Goal: Information Seeking & Learning: Find specific fact

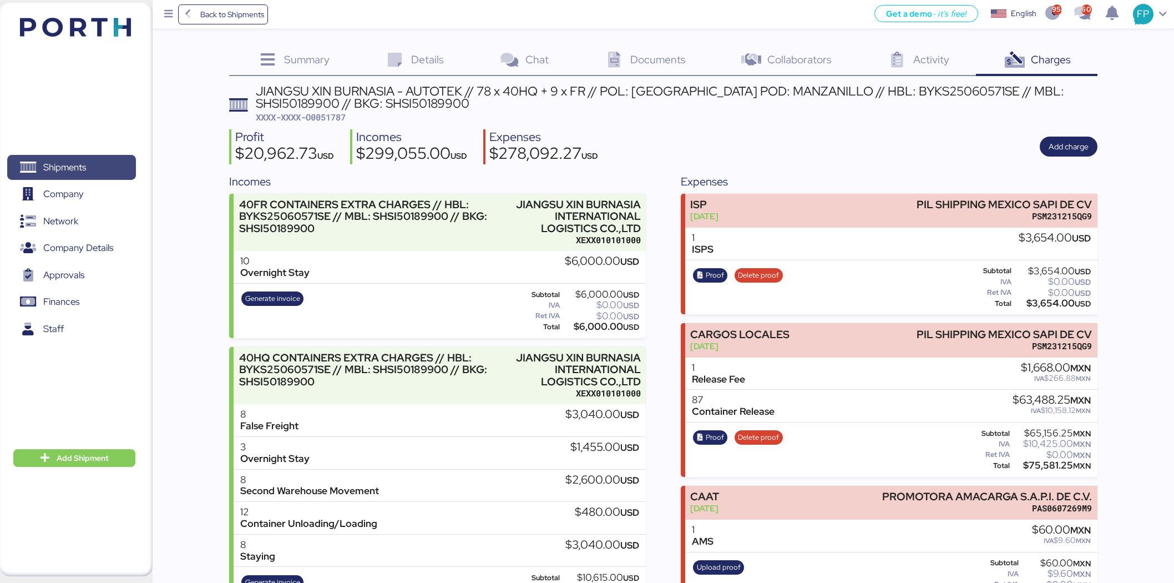
click at [82, 162] on span "Shipments" at bounding box center [64, 167] width 43 height 16
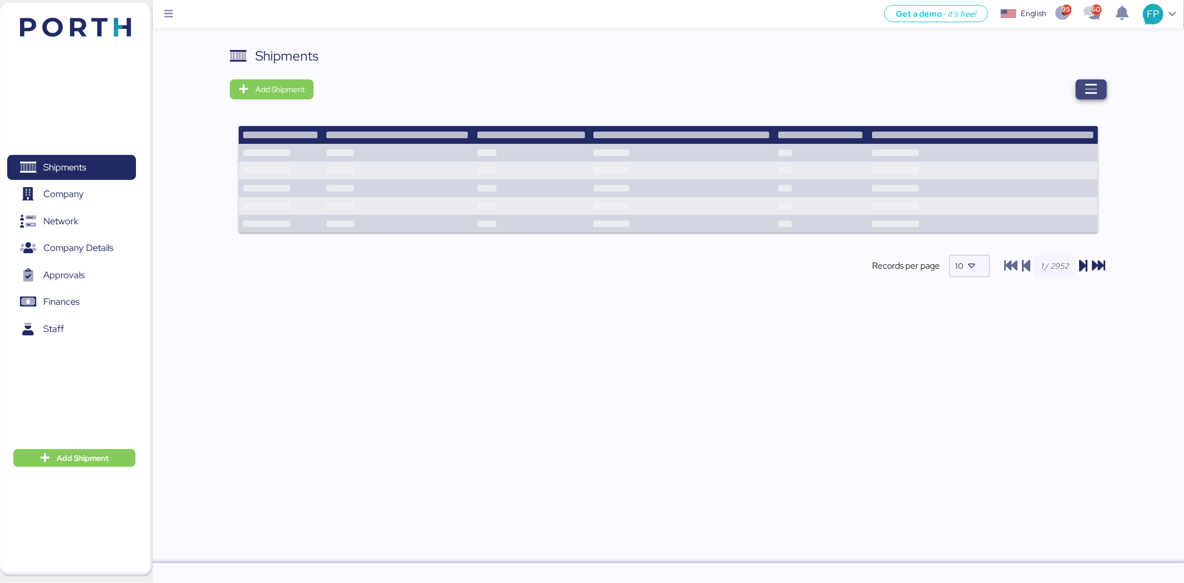
click at [1105, 95] on span "button" at bounding box center [1090, 89] width 31 height 20
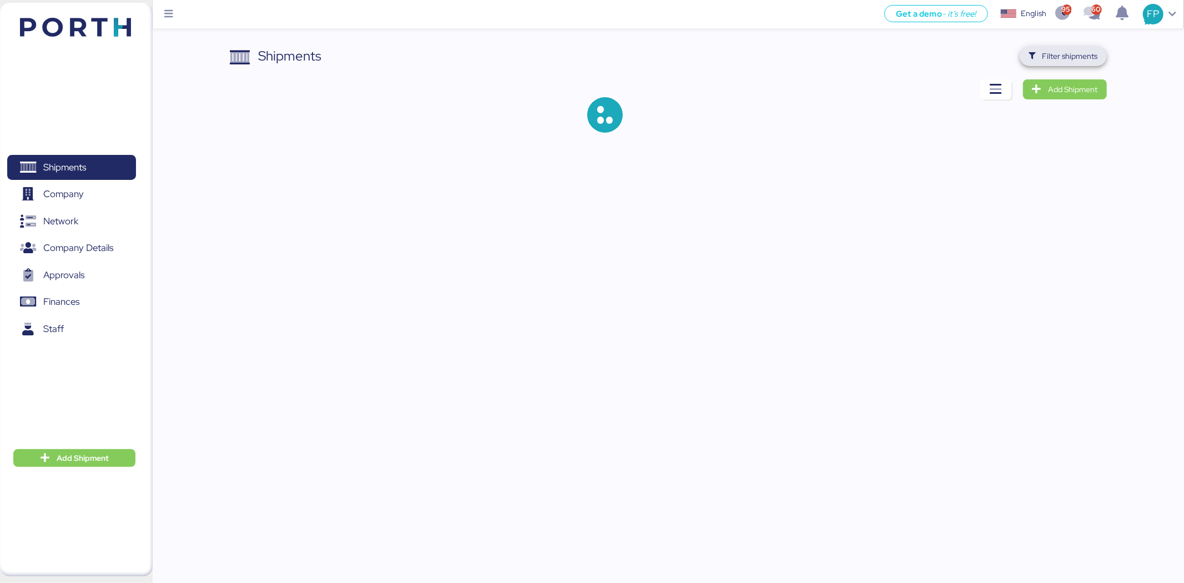
click at [1048, 51] on span "Filter shipments" at bounding box center [1069, 55] width 55 height 13
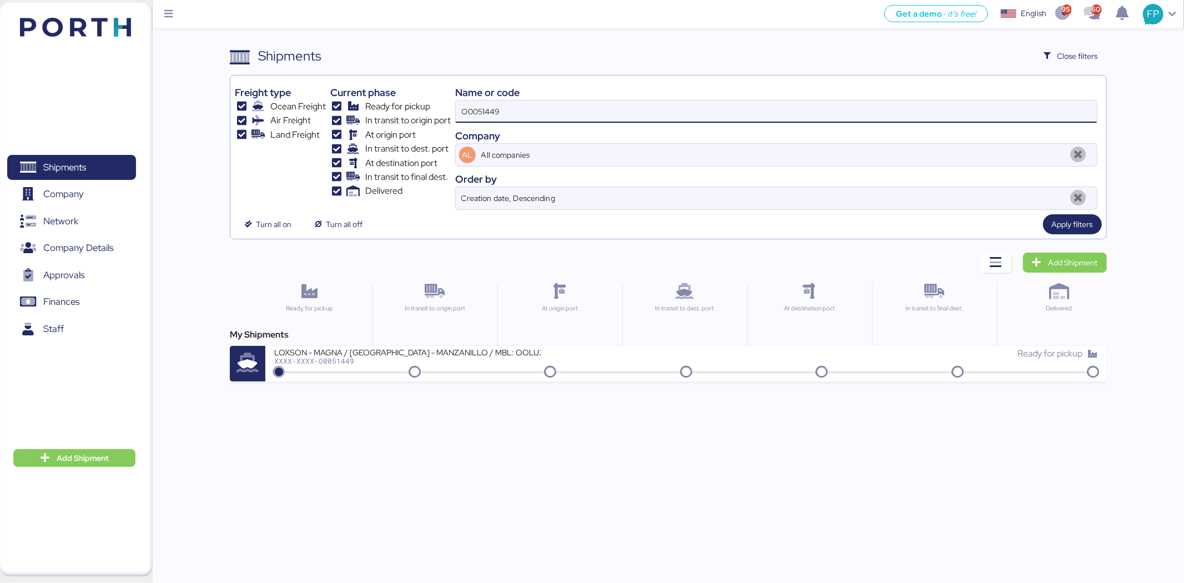
click at [483, 114] on input "O0051449" at bounding box center [776, 111] width 641 height 22
paste input "710"
type input "O0051710"
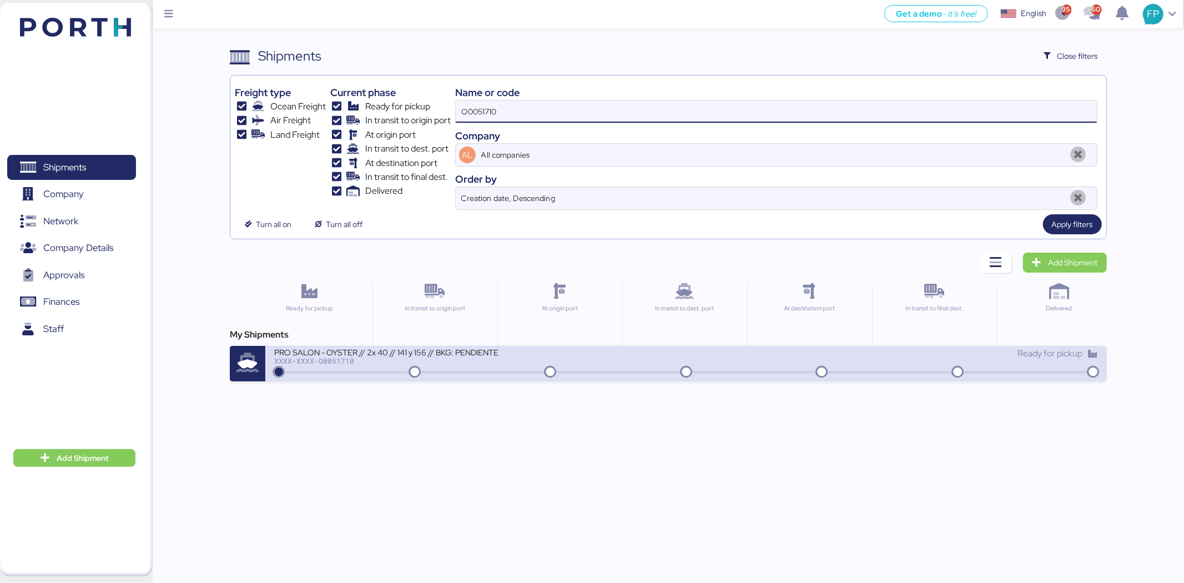
click at [392, 374] on icon at bounding box center [414, 372] width 53 height 12
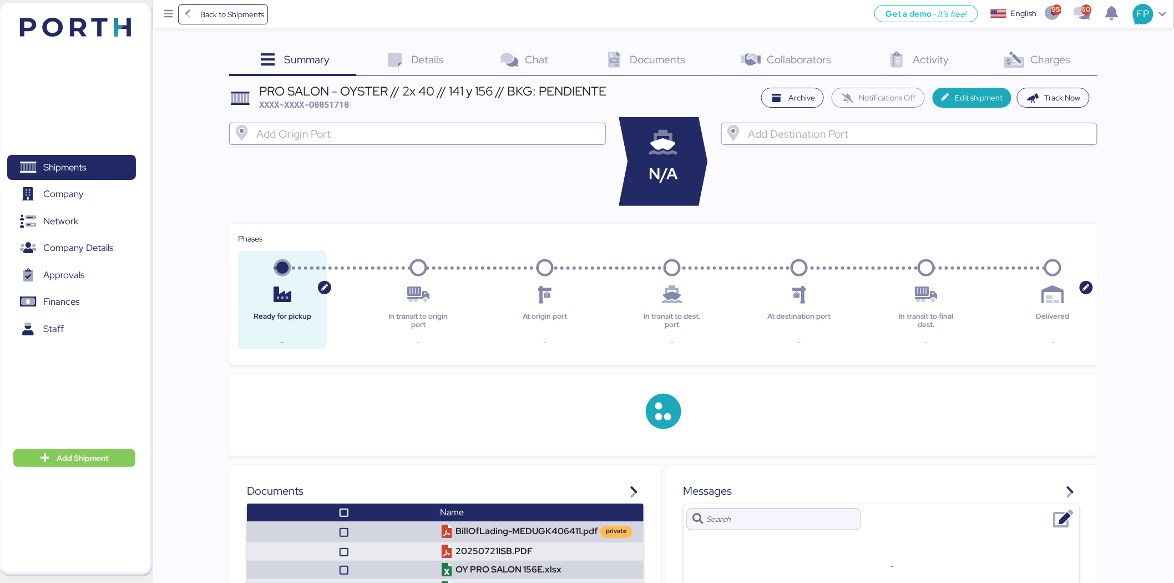
click at [1075, 71] on div "Charges 0" at bounding box center [1037, 61] width 122 height 30
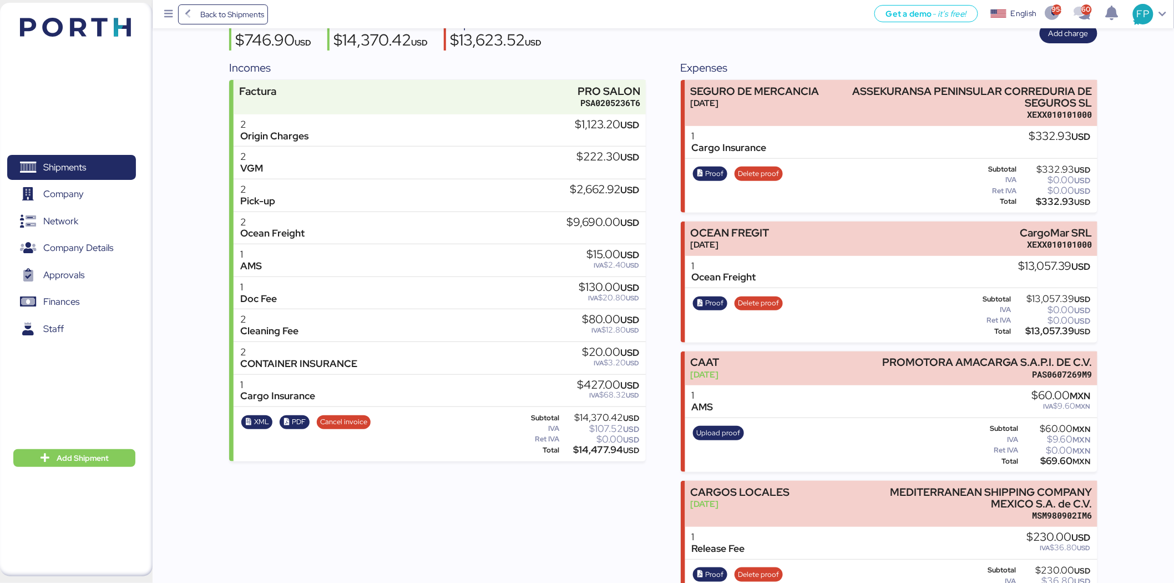
scroll to position [79, 0]
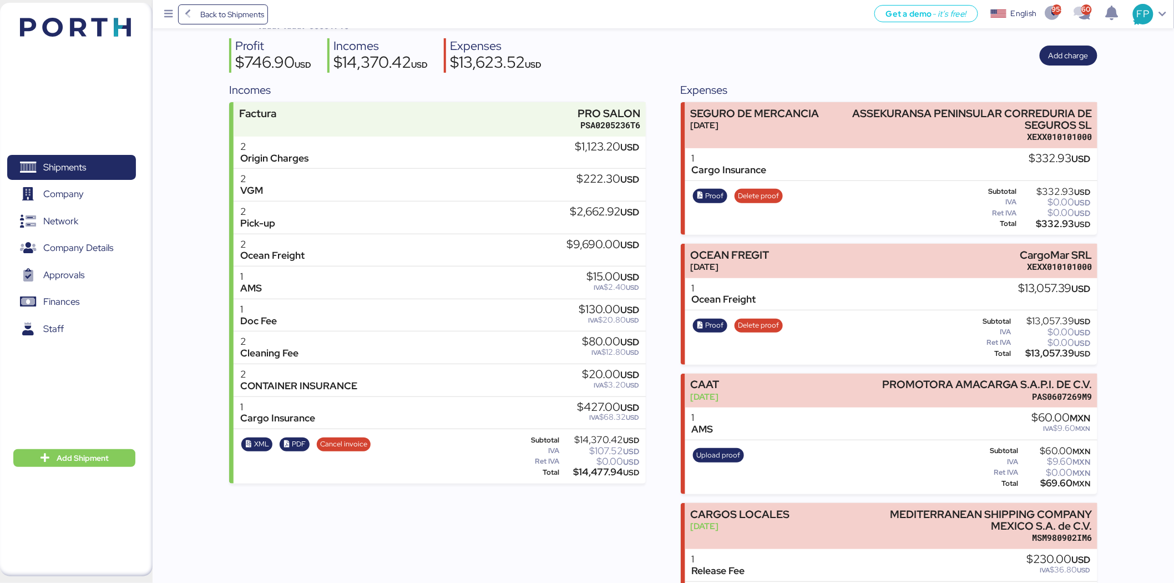
click at [719, 317] on div "Proof Delete proof" at bounding box center [738, 338] width 97 height 46
click at [720, 328] on span "Proof" at bounding box center [715, 325] width 18 height 12
click at [103, 168] on span "Shipments" at bounding box center [71, 167] width 119 height 16
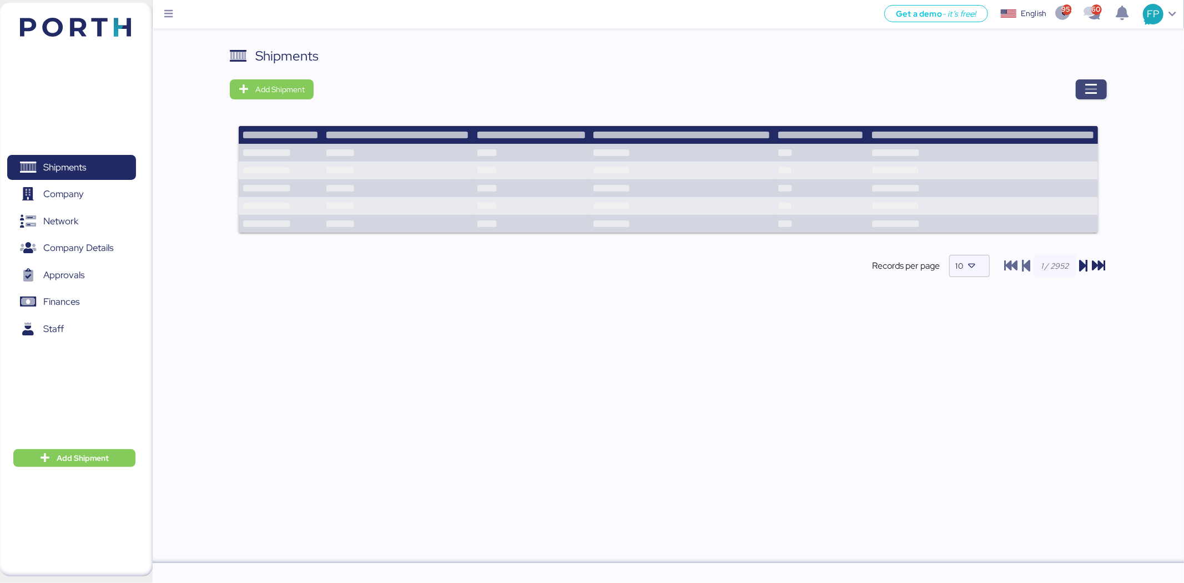
click at [1094, 91] on icon "button" at bounding box center [1090, 89] width 13 height 13
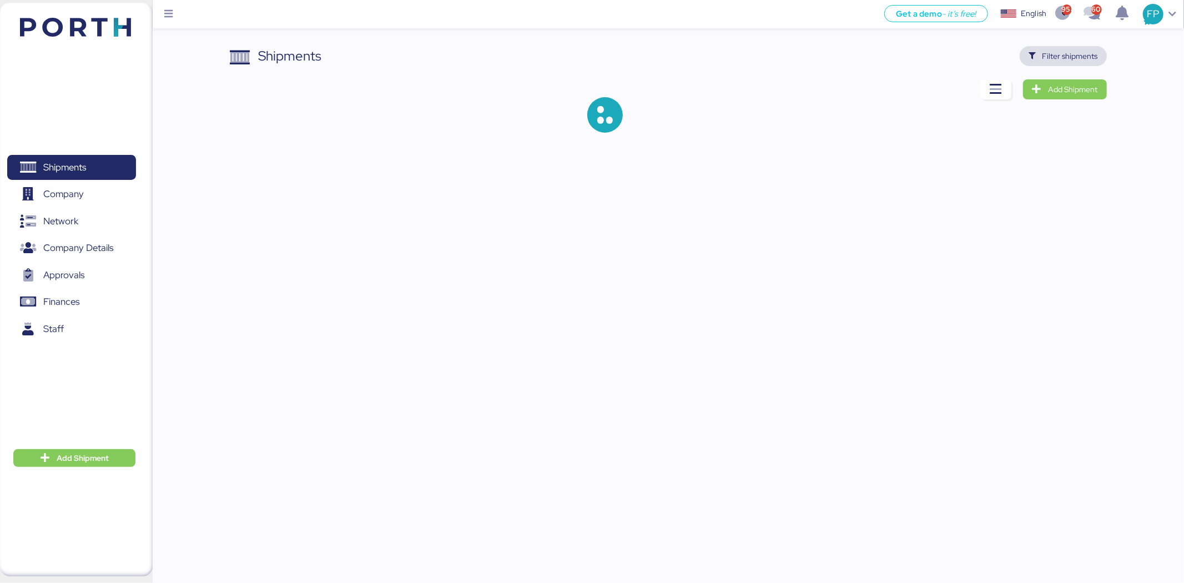
click at [1071, 52] on span "Filter shipments" at bounding box center [1069, 55] width 55 height 13
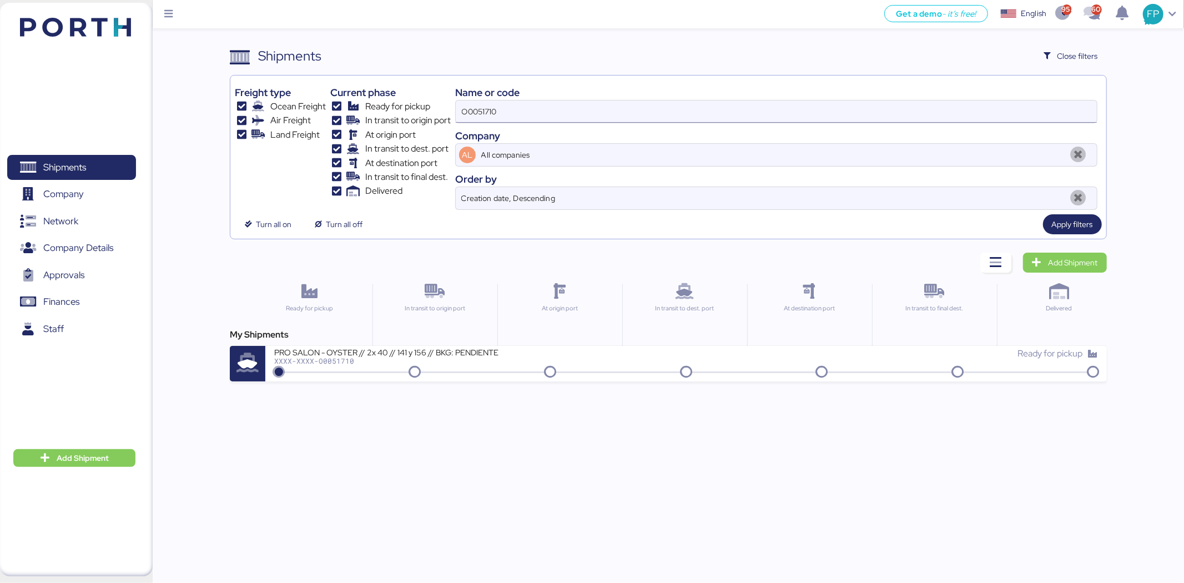
click at [486, 105] on input "O0051710" at bounding box center [776, 111] width 641 height 22
paste input "896"
type input "O0051896"
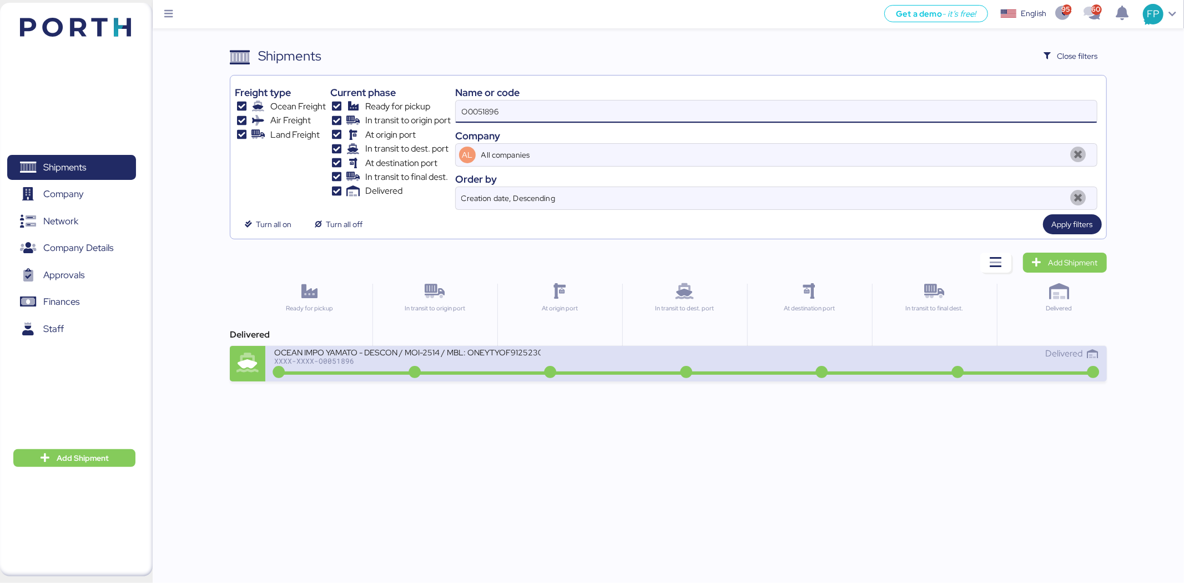
click at [552, 362] on div "OCEAN IMPO YAMATO - DESCON / MOI-2514 / MBL: ONEYTYOF91252300 - HBL: VARIOS / F…" at bounding box center [480, 359] width 412 height 24
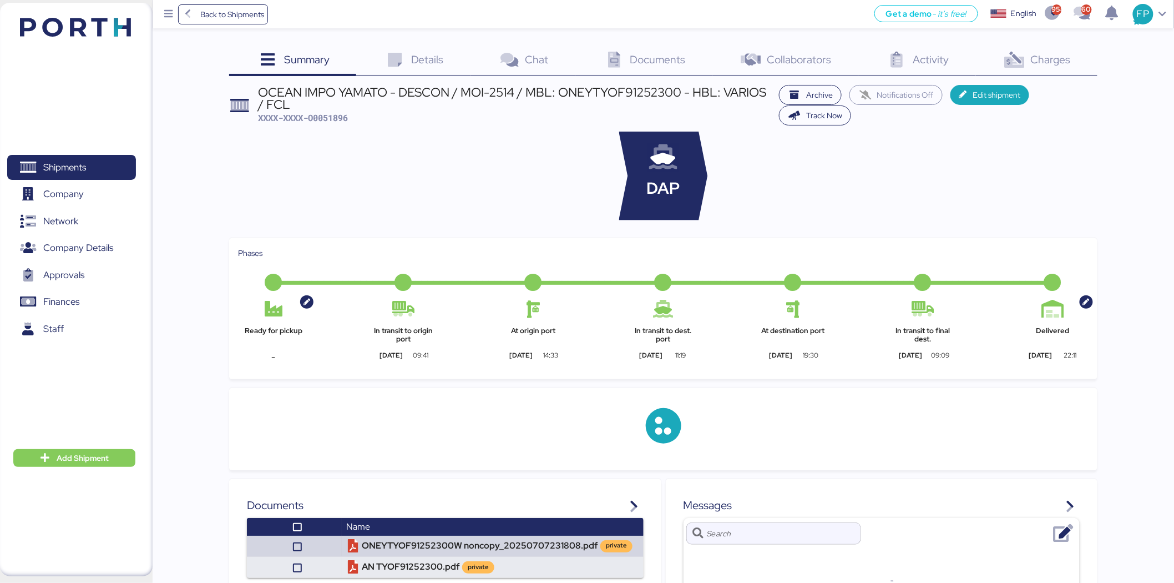
drag, startPoint x: 1068, startPoint y: 71, endPoint x: 1062, endPoint y: 73, distance: 6.3
click at [1067, 71] on div "Charges 0" at bounding box center [1037, 61] width 122 height 30
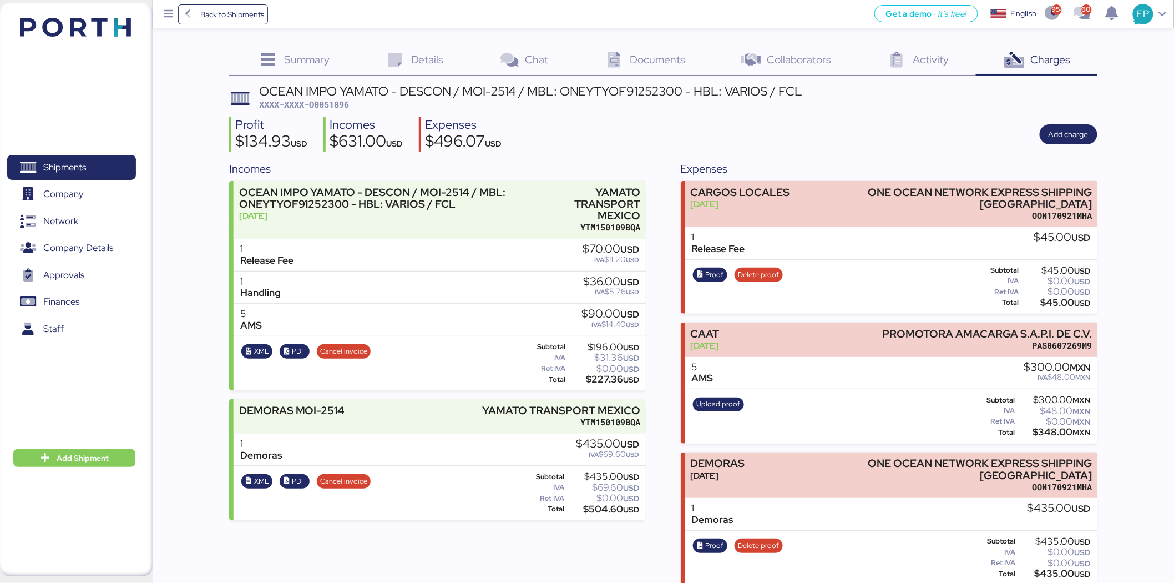
click at [331, 92] on div "OCEAN IMPO YAMATO - DESCON / MOI-2514 / MBL: ONEYTYOF91252300 - HBL: VARIOS / F…" at bounding box center [531, 91] width 544 height 12
click at [333, 92] on div "OCEAN IMPO YAMATO - DESCON / MOI-2514 / MBL: ONEYTYOF91252300 - HBL: VARIOS / F…" at bounding box center [531, 91] width 544 height 12
click at [338, 102] on span "XXXX-XXXX-O0051896" at bounding box center [304, 104] width 90 height 11
copy span "O0051896"
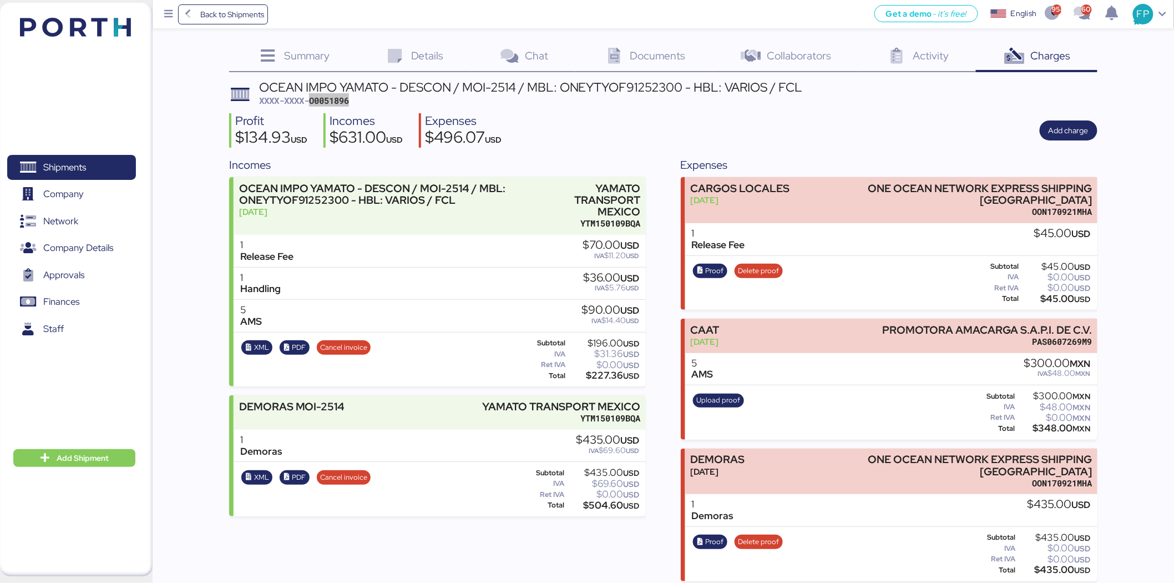
scroll to position [11, 0]
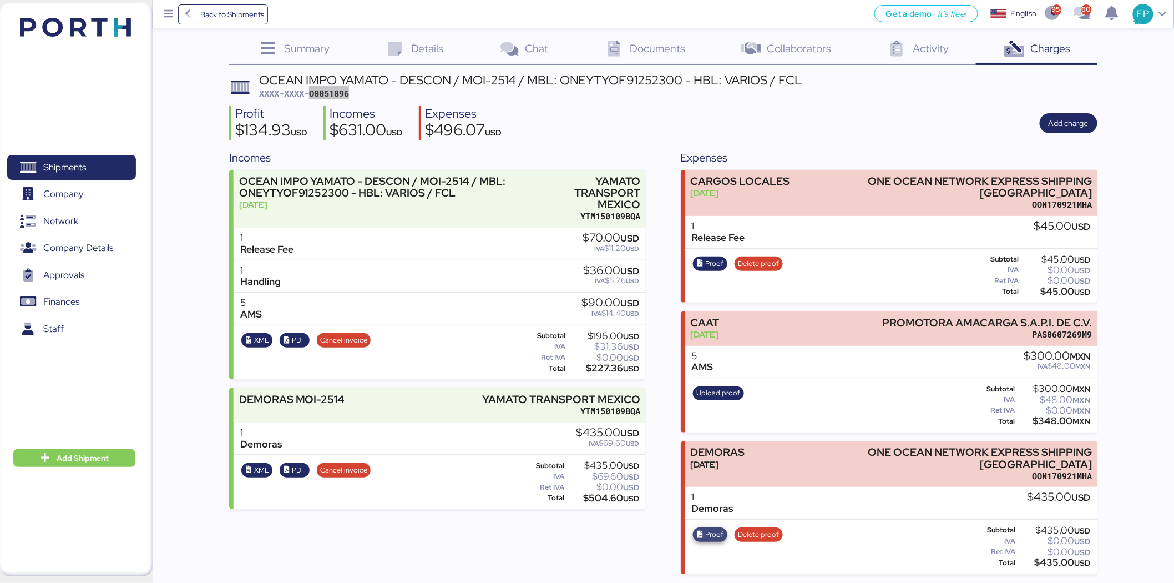
click at [699, 534] on icon "button" at bounding box center [700, 534] width 7 height 7
click at [53, 161] on span "Shipments" at bounding box center [64, 167] width 43 height 16
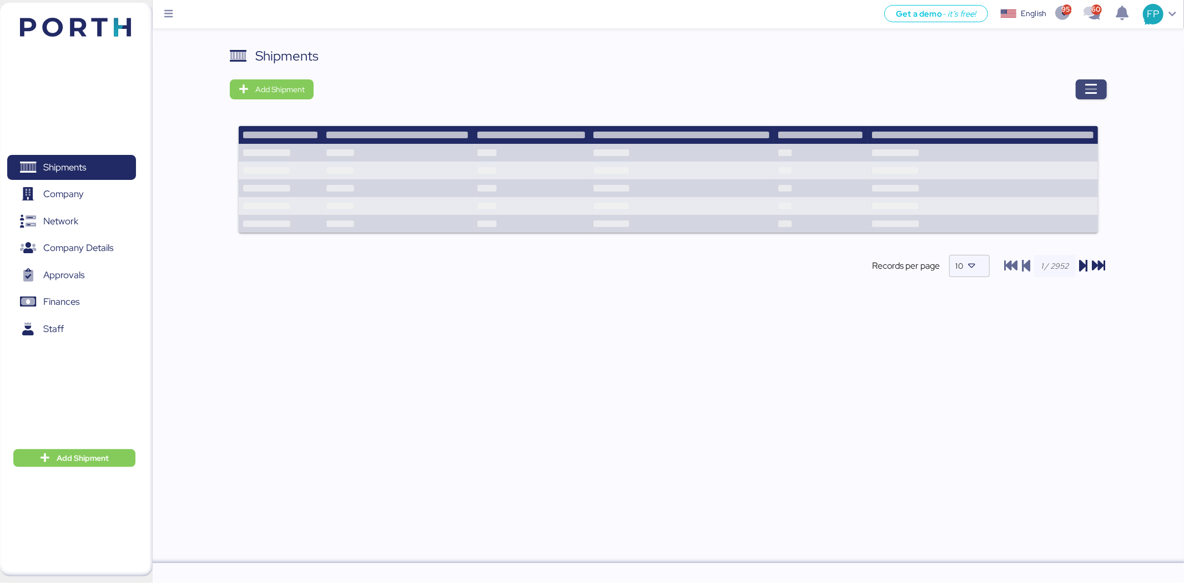
click at [1102, 90] on span "button" at bounding box center [1090, 89] width 31 height 20
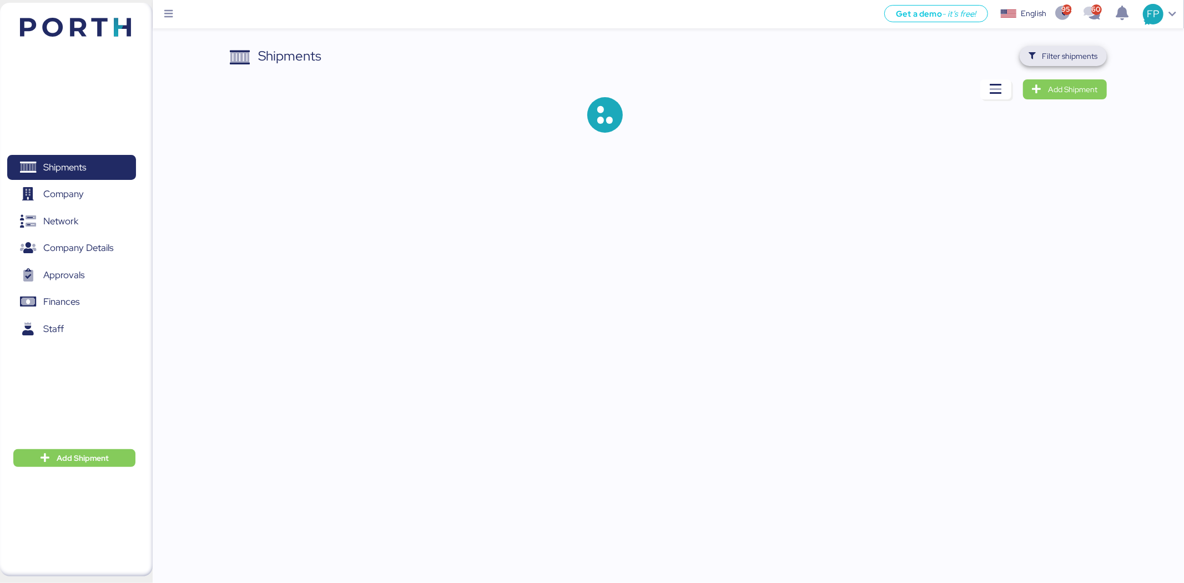
click at [1062, 62] on span "Filter shipments" at bounding box center [1069, 55] width 55 height 13
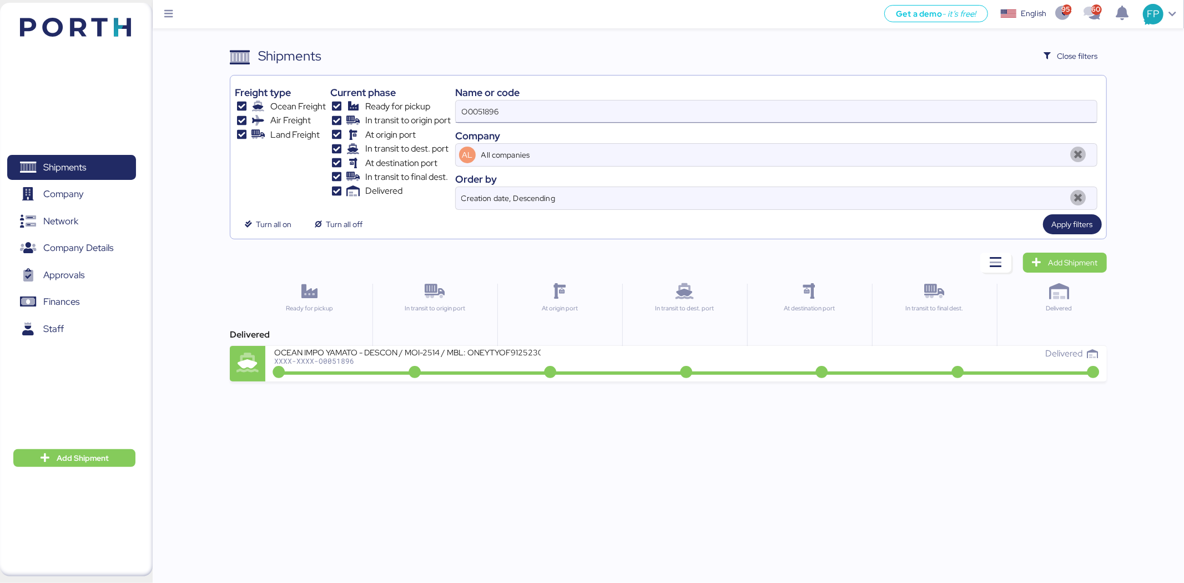
click at [471, 115] on input "O0051896" at bounding box center [776, 111] width 641 height 22
paste input "4952"
type input "O0049526"
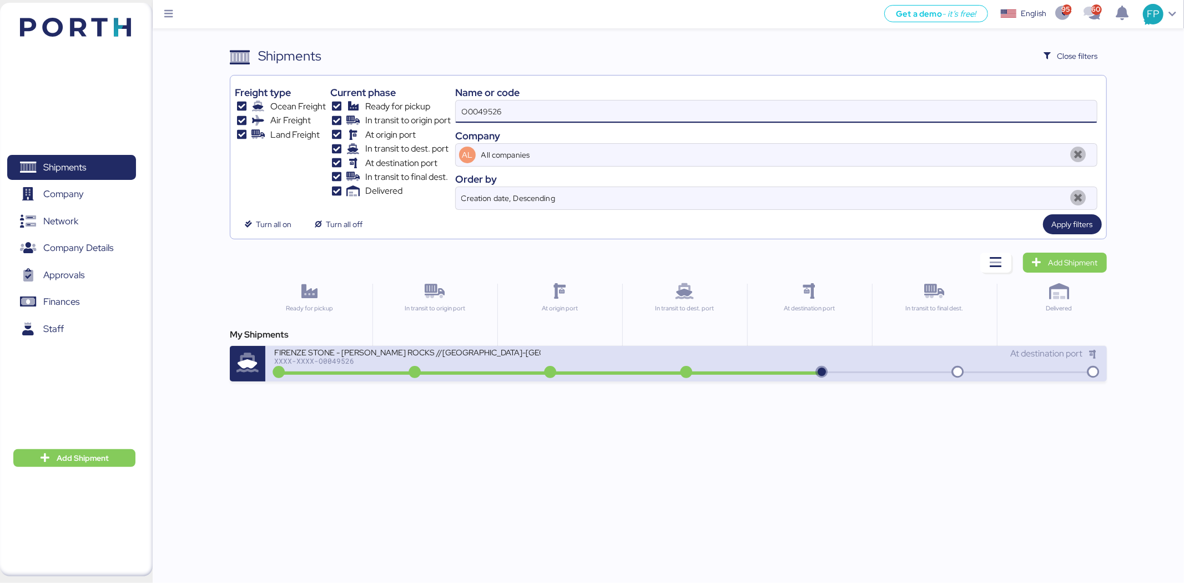
click at [413, 360] on div "XXXX-XXXX-O0049526" at bounding box center [407, 361] width 266 height 8
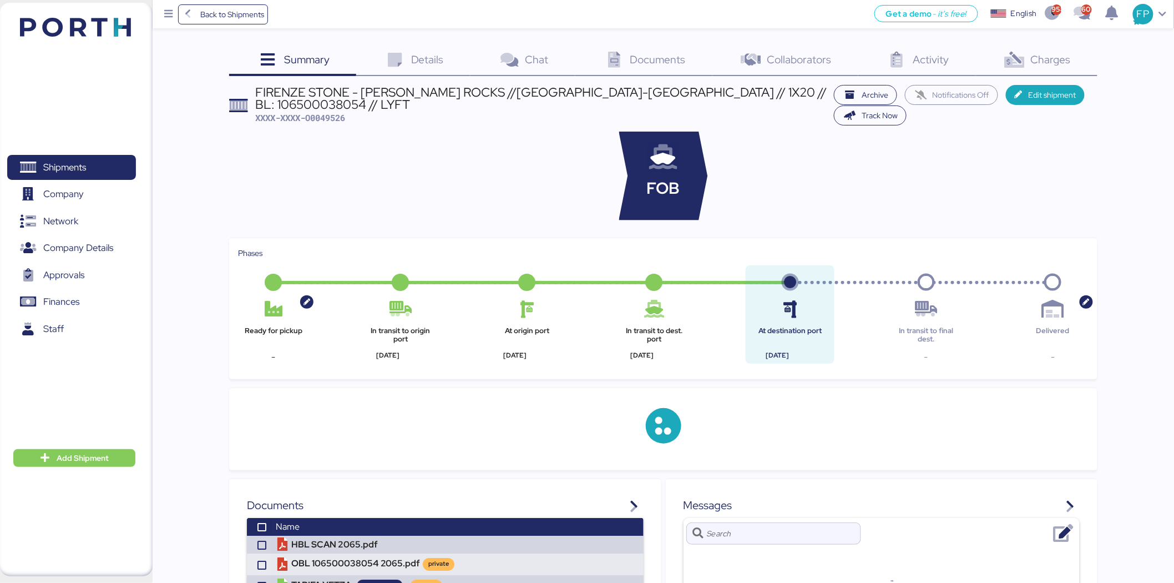
click at [1039, 34] on div "Summary 0 Details 0 Chat 0 Documents 0 Collaborators 0 Activity 0 Charges 0 FIR…" at bounding box center [587, 442] width 1174 height 885
click at [1044, 44] on div "Summary 0 Details 0 Chat 0 Documents 0 Collaborators 0 Activity 0 Charges 0 FIR…" at bounding box center [587, 442] width 1174 height 885
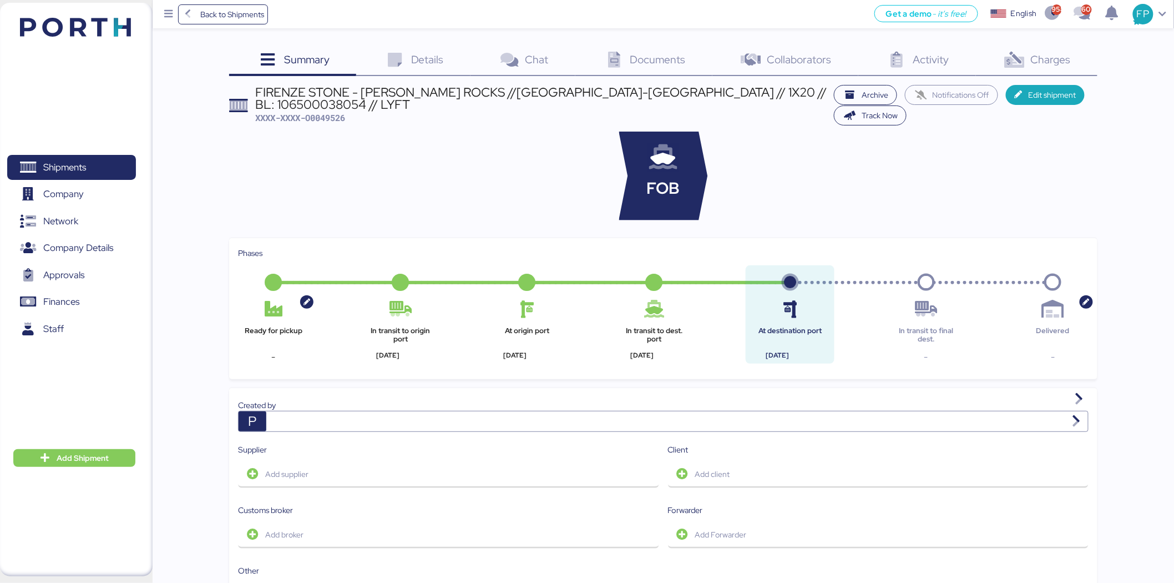
click at [1049, 57] on span "Charges" at bounding box center [1051, 59] width 40 height 14
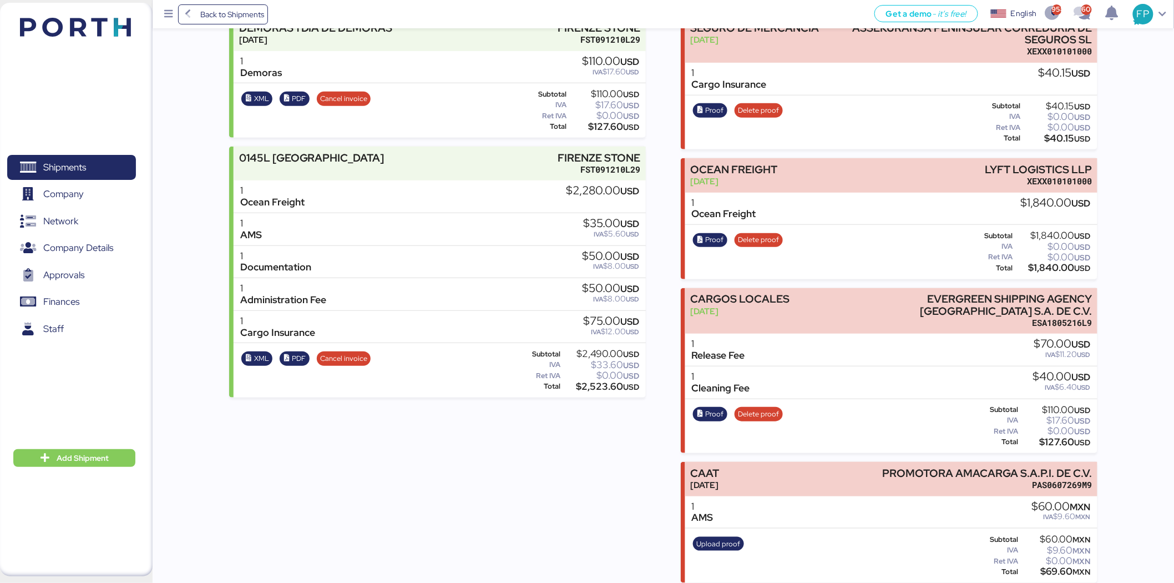
scroll to position [315, 0]
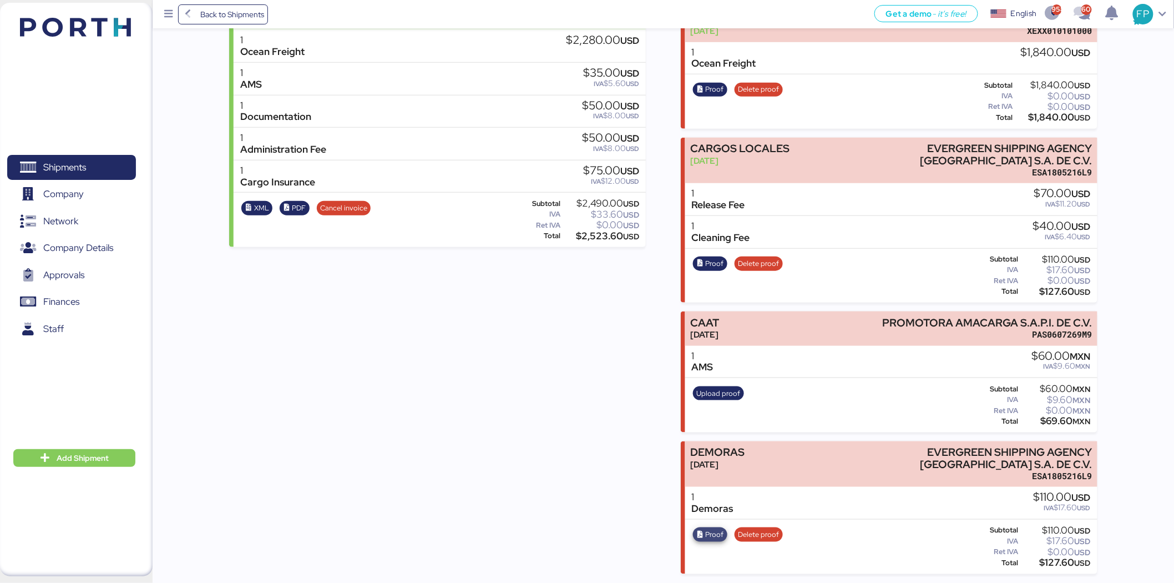
click at [707, 540] on span "Proof" at bounding box center [710, 534] width 34 height 14
click at [1057, 558] on div "$127.60 USD" at bounding box center [1055, 562] width 70 height 8
copy div "127.60"
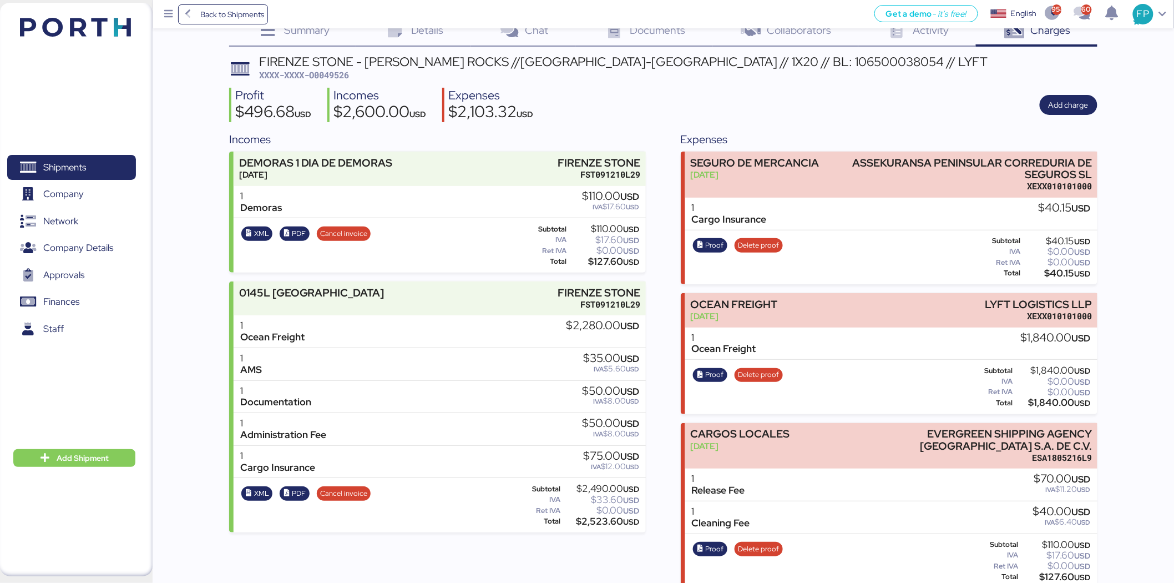
scroll to position [0, 0]
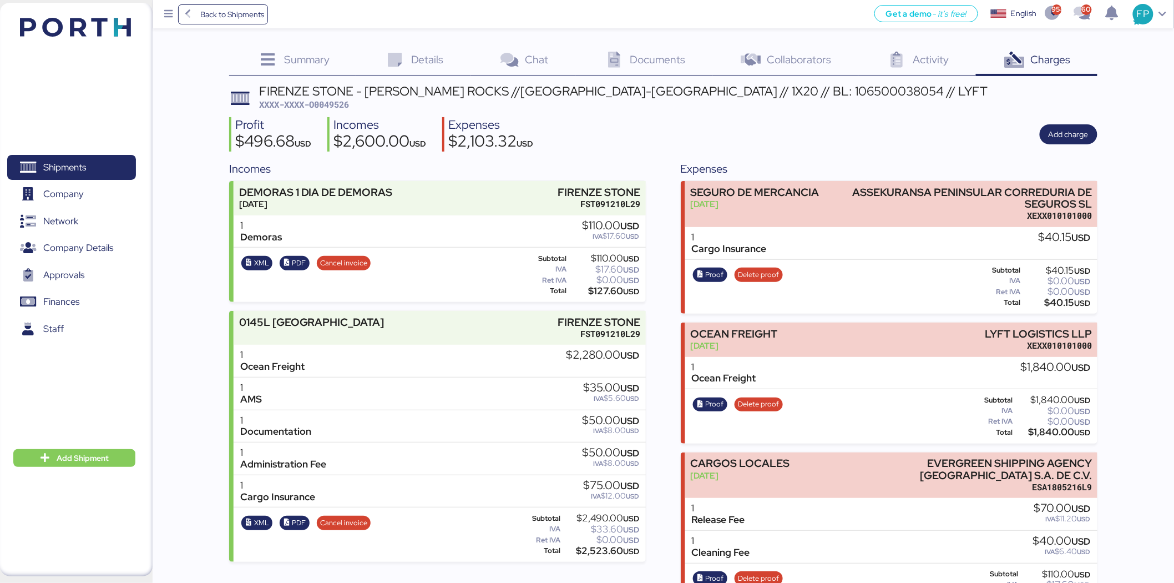
click at [735, 88] on div "FIRENZE STONE - [PERSON_NAME] ROCKS //[GEOGRAPHIC_DATA]-[GEOGRAPHIC_DATA] // 1X…" at bounding box center [623, 91] width 729 height 12
copy div "106500038054"
click at [697, 90] on div "FIRENZE STONE - [PERSON_NAME] ROCKS //[GEOGRAPHIC_DATA]-[GEOGRAPHIC_DATA] // 1X…" at bounding box center [623, 91] width 729 height 12
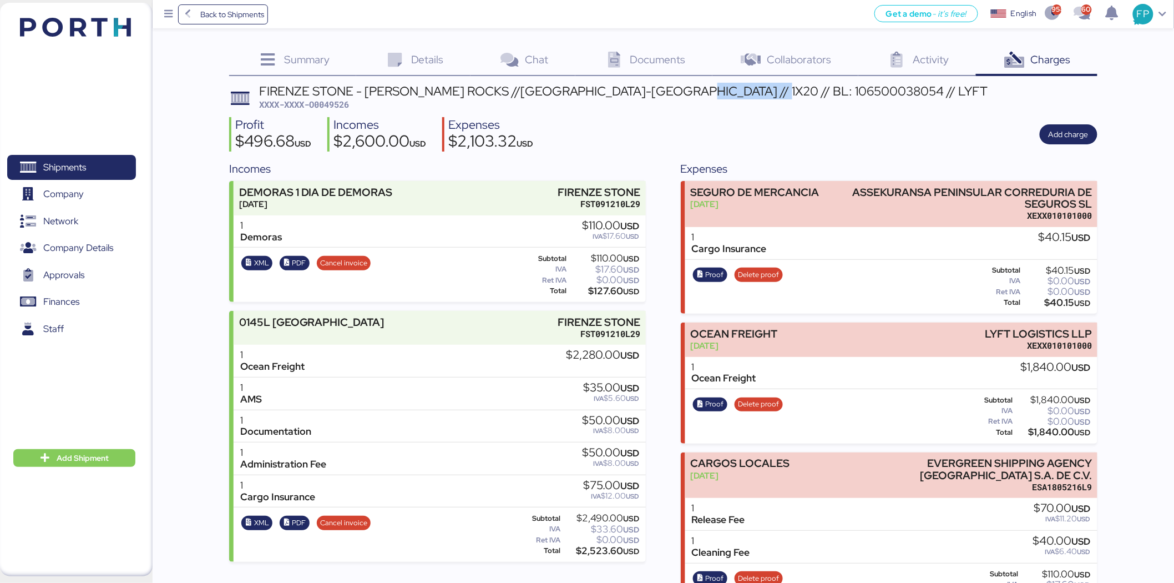
copy div "106500038054"
drag, startPoint x: 95, startPoint y: 161, endPoint x: 117, endPoint y: 146, distance: 26.0
click at [95, 161] on span "Shipments" at bounding box center [71, 167] width 119 height 16
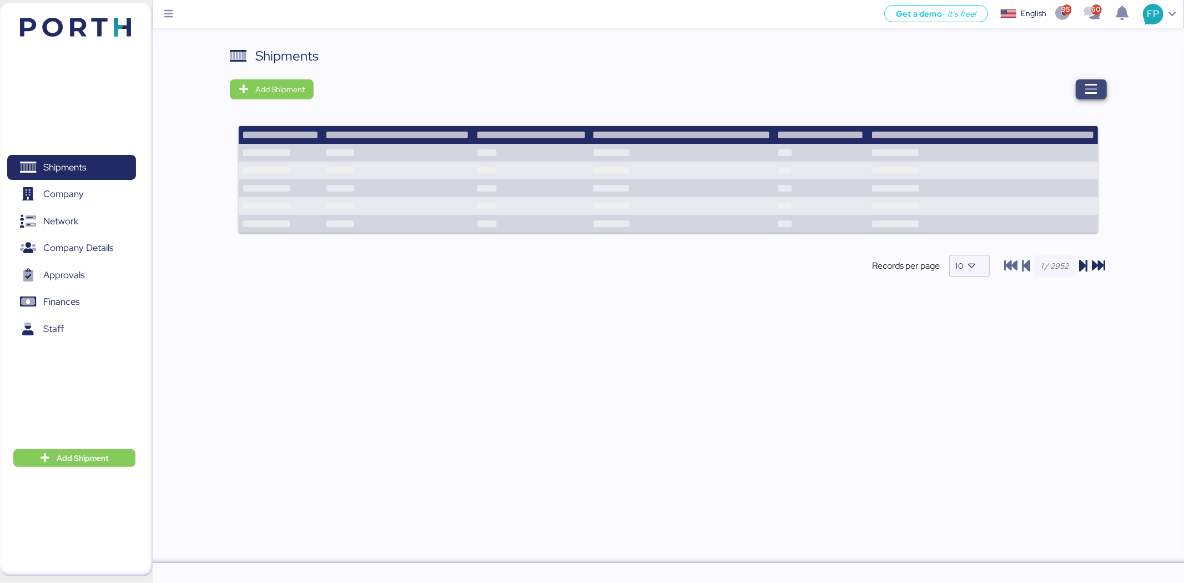
click at [1080, 95] on span "button" at bounding box center [1090, 89] width 31 height 20
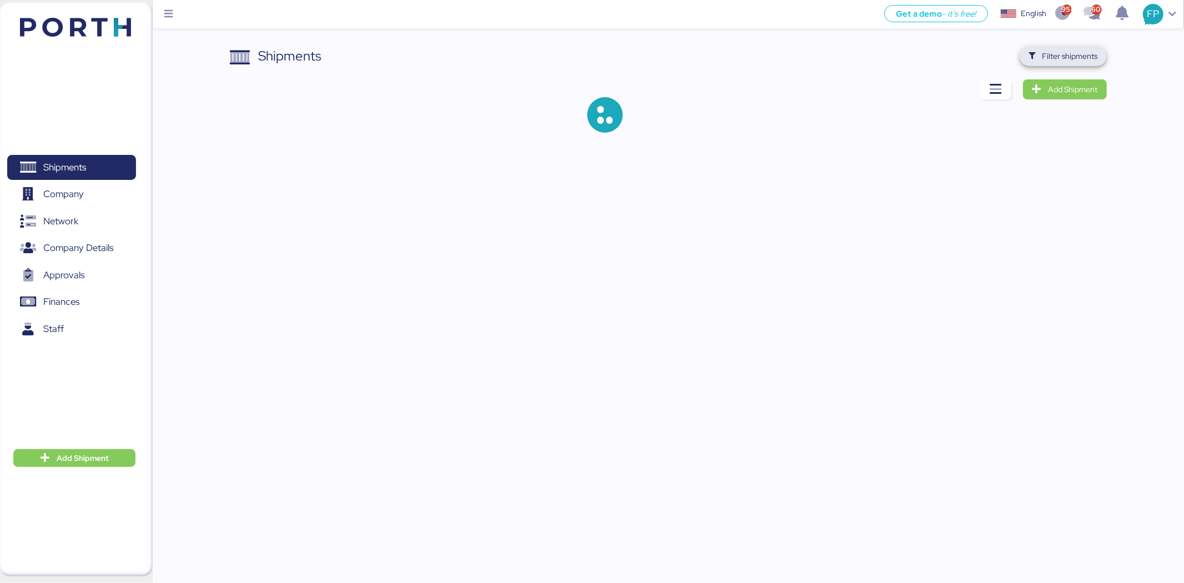
click at [1064, 58] on span "Filter shipments" at bounding box center [1069, 55] width 55 height 13
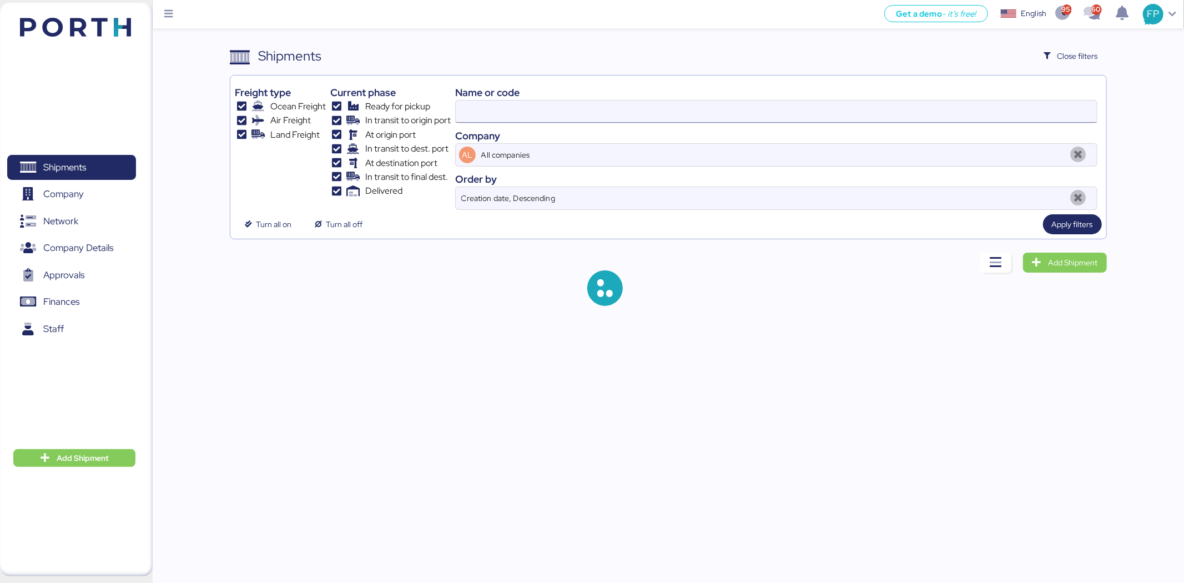
click at [479, 119] on input at bounding box center [776, 111] width 641 height 22
type input "O0049526"
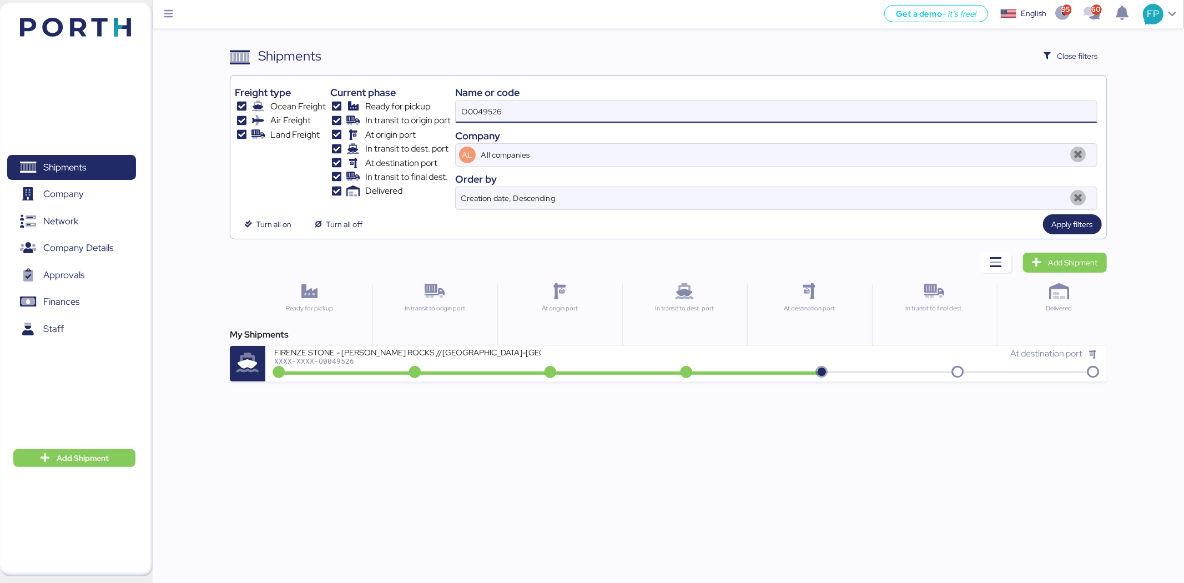
click at [481, 104] on input "O0049526" at bounding box center [776, 111] width 641 height 22
type input "38634"
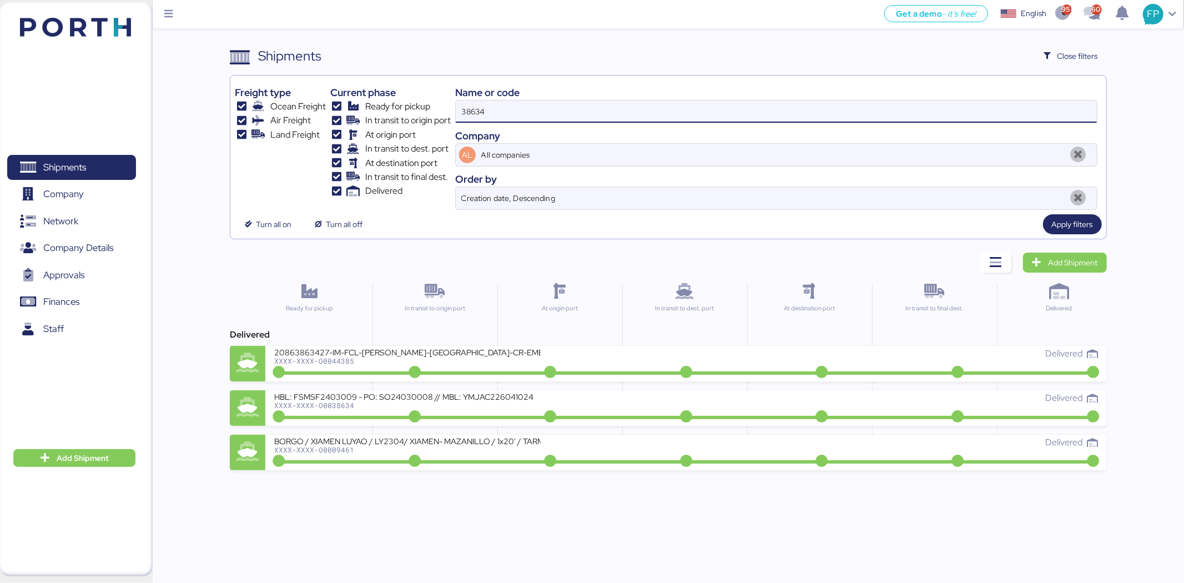
drag, startPoint x: 507, startPoint y: 111, endPoint x: 385, endPoint y: 110, distance: 122.1
click at [398, 111] on div "Freight type Ocean Freight Air Freight Land Freight Current phase Ready for pic…" at bounding box center [668, 145] width 866 height 130
type input "38634"
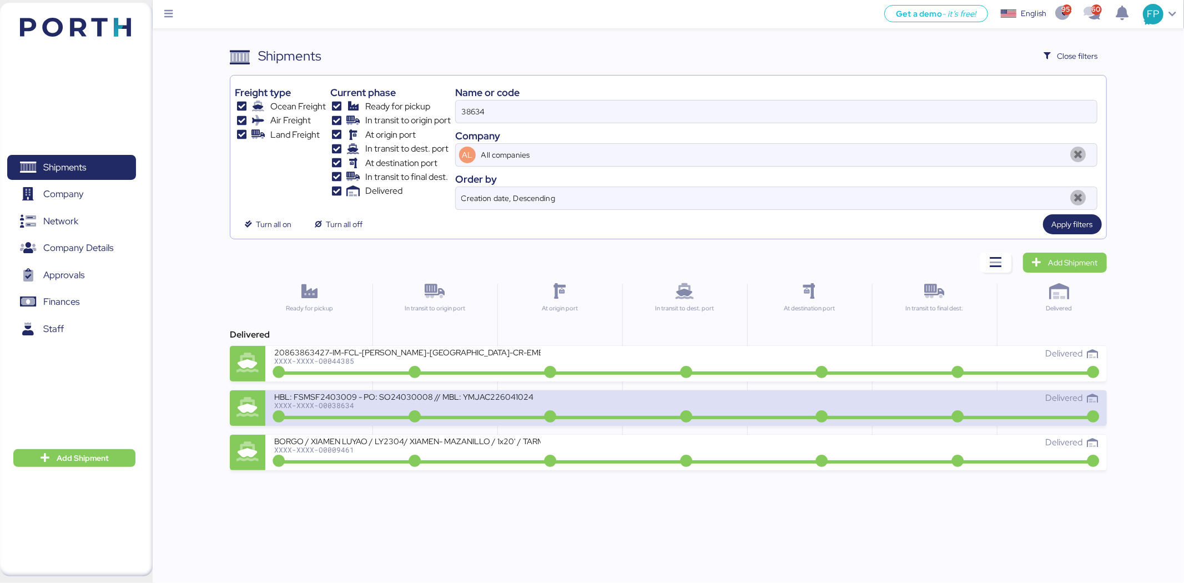
click at [432, 405] on div "XXXX-XXXX-O0038634" at bounding box center [407, 405] width 266 height 8
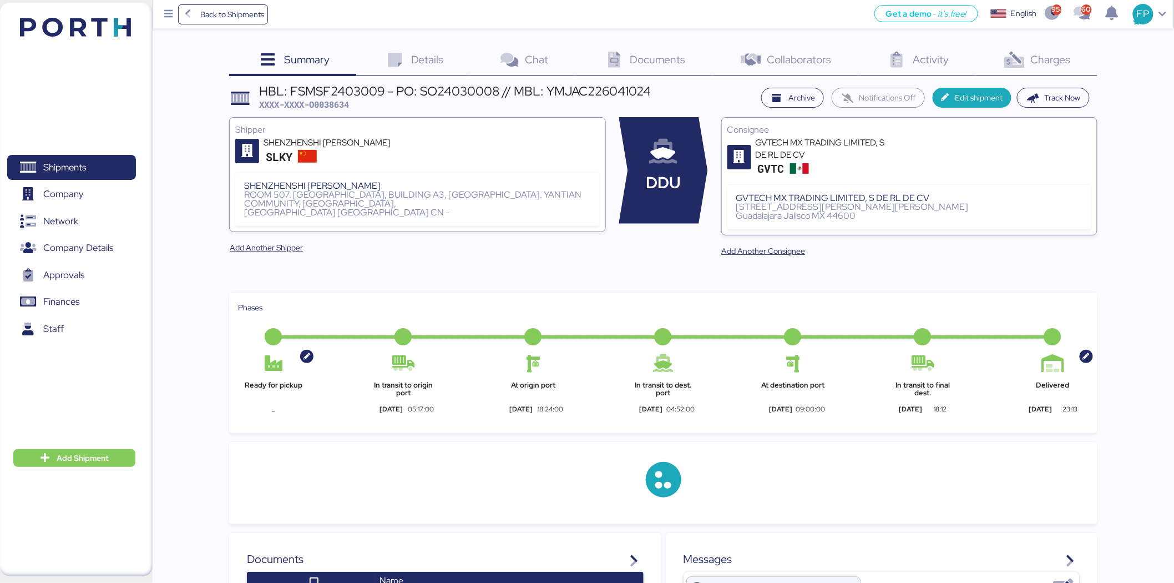
click at [1050, 78] on div "Summary 0 Details 0 Chat 0 Documents 0 Collaborators 0 Activity 0 Charges 0 HBL…" at bounding box center [663, 492] width 868 height 893
click at [1053, 61] on span "Charges" at bounding box center [1051, 59] width 40 height 14
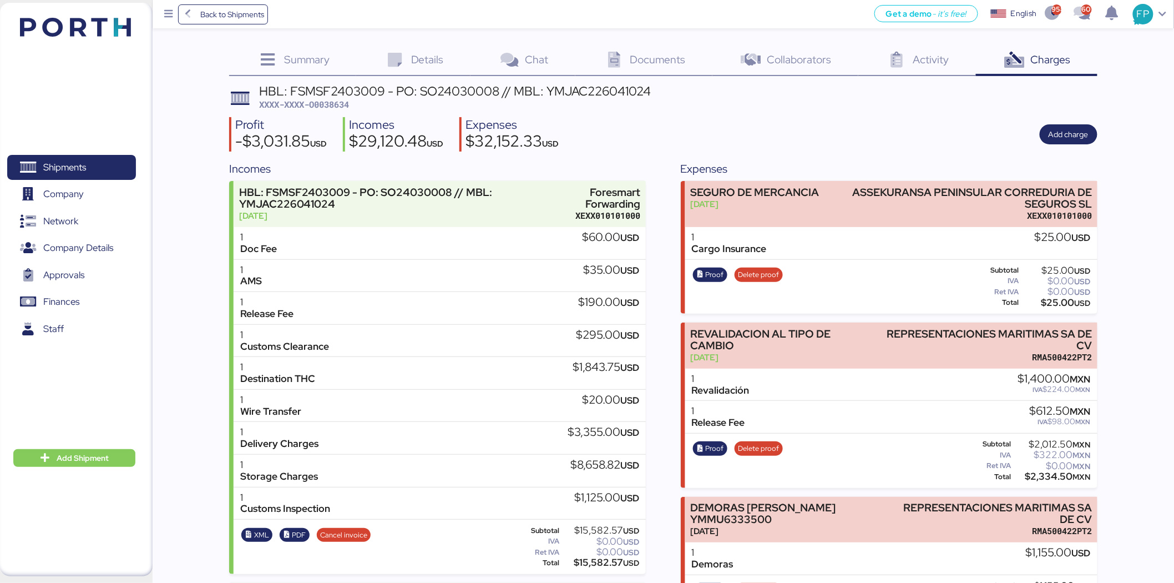
click at [317, 109] on span "XXXX-XXXX-O0038634" at bounding box center [304, 104] width 90 height 11
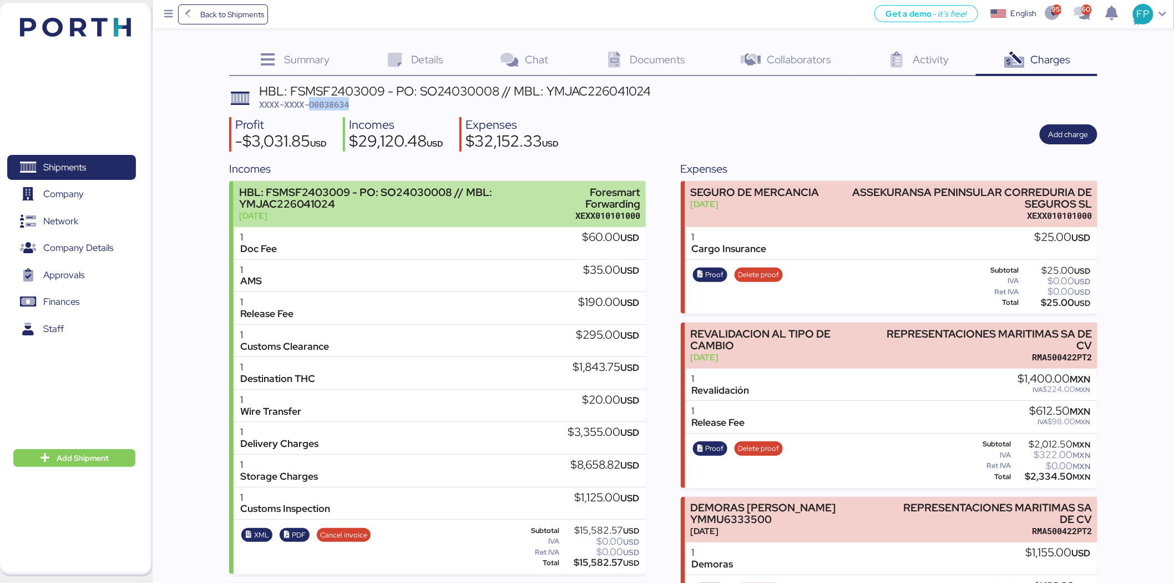
copy span "O0038634"
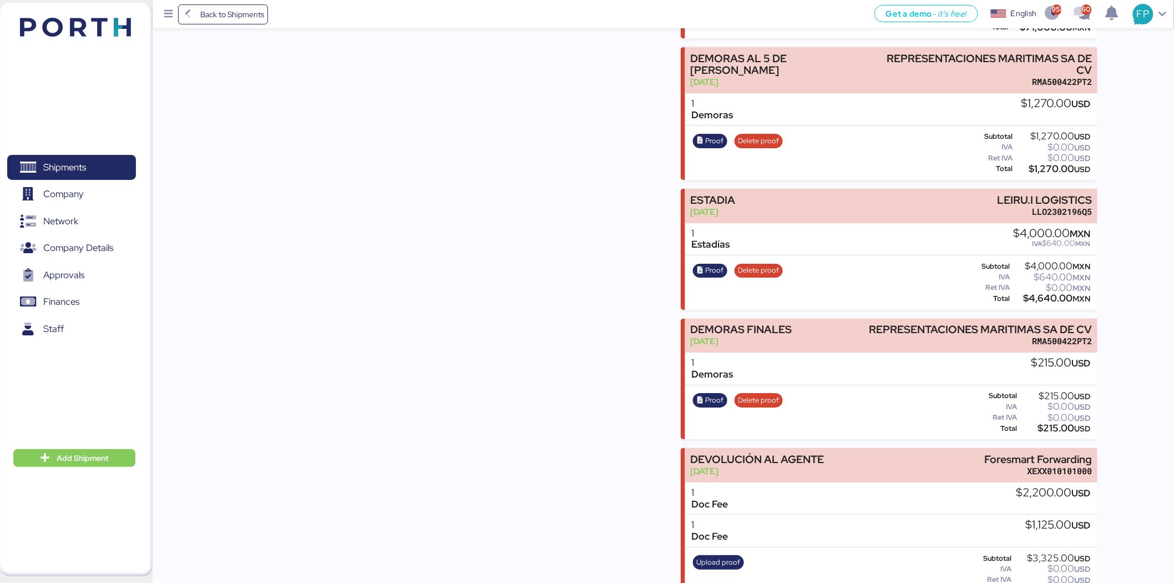
scroll to position [1781, 0]
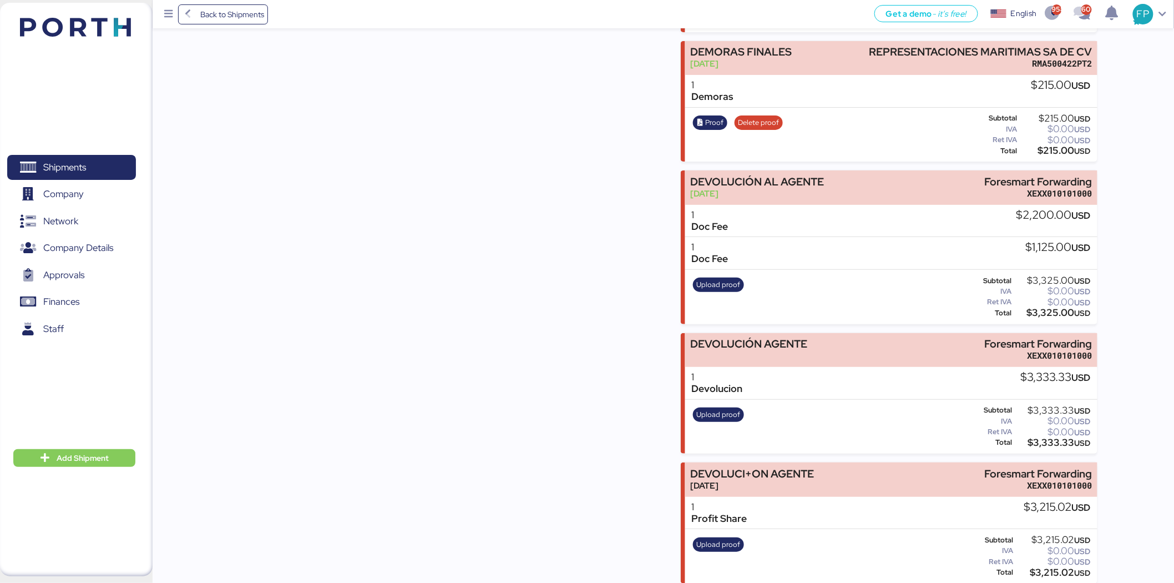
click at [1053, 438] on div "$3,333.33 USD" at bounding box center [1053, 442] width 76 height 8
copy div "3,333.33"
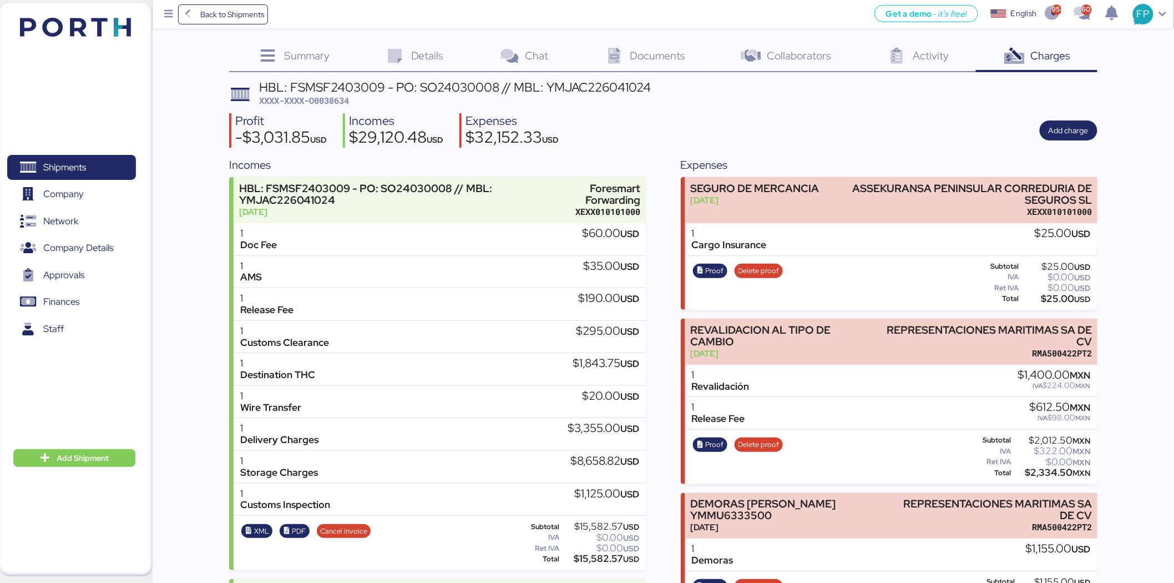
scroll to position [0, 0]
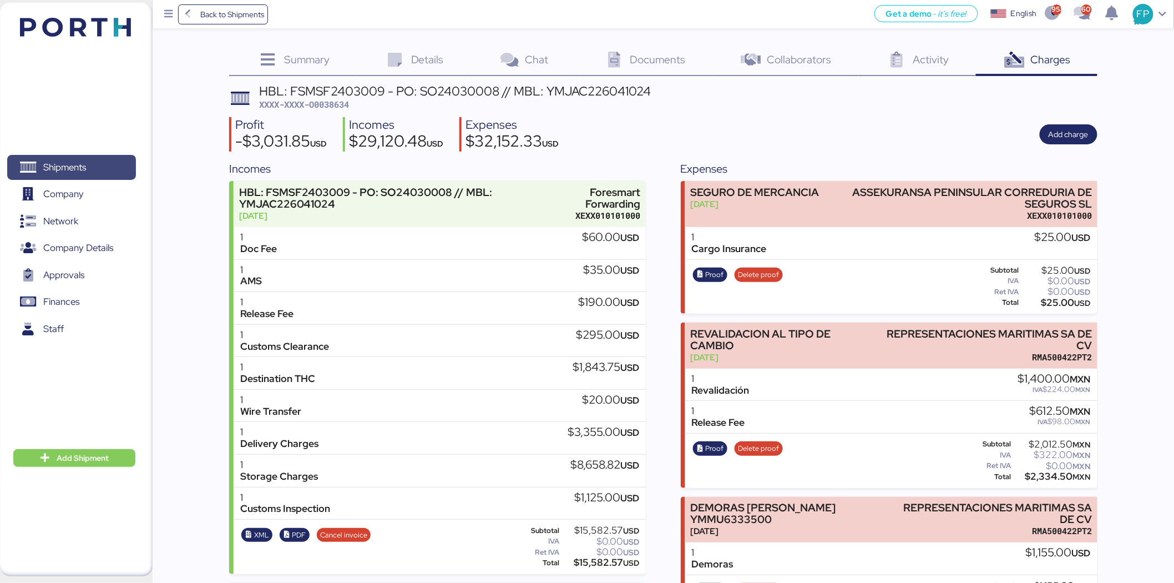
click at [91, 170] on span "Shipments" at bounding box center [71, 167] width 119 height 16
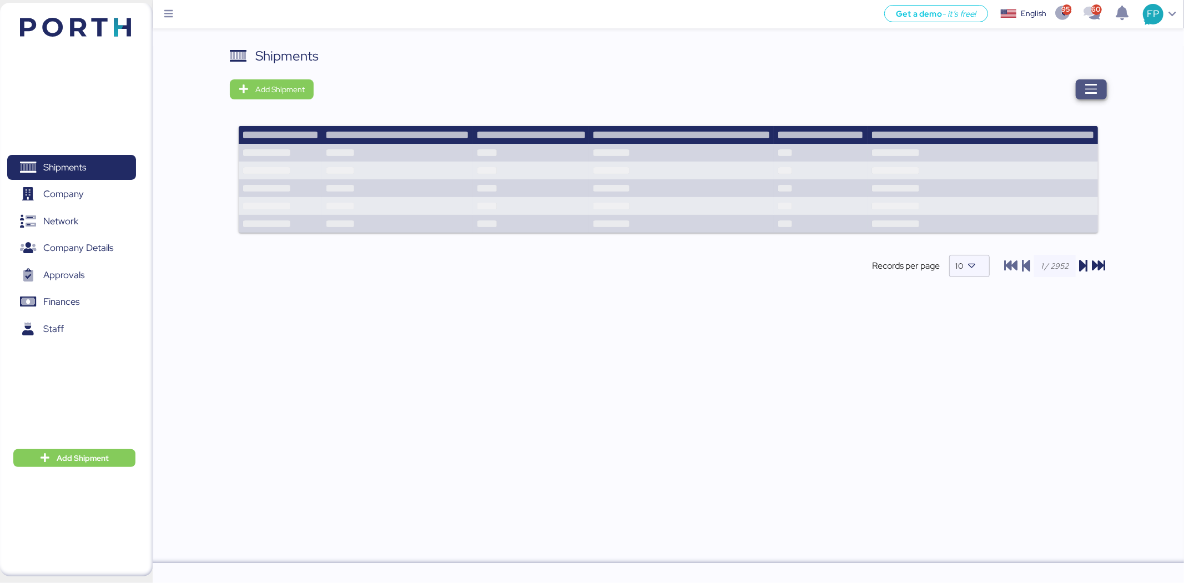
click at [1096, 82] on span "button" at bounding box center [1090, 90] width 13 height 16
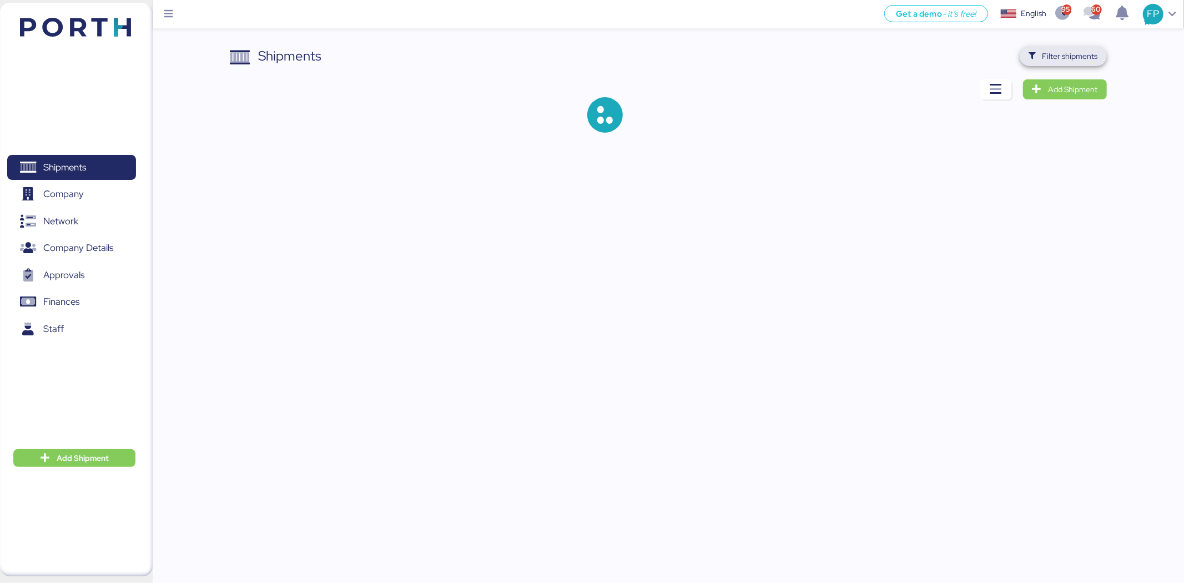
click at [1074, 57] on span "Filter shipments" at bounding box center [1069, 55] width 55 height 13
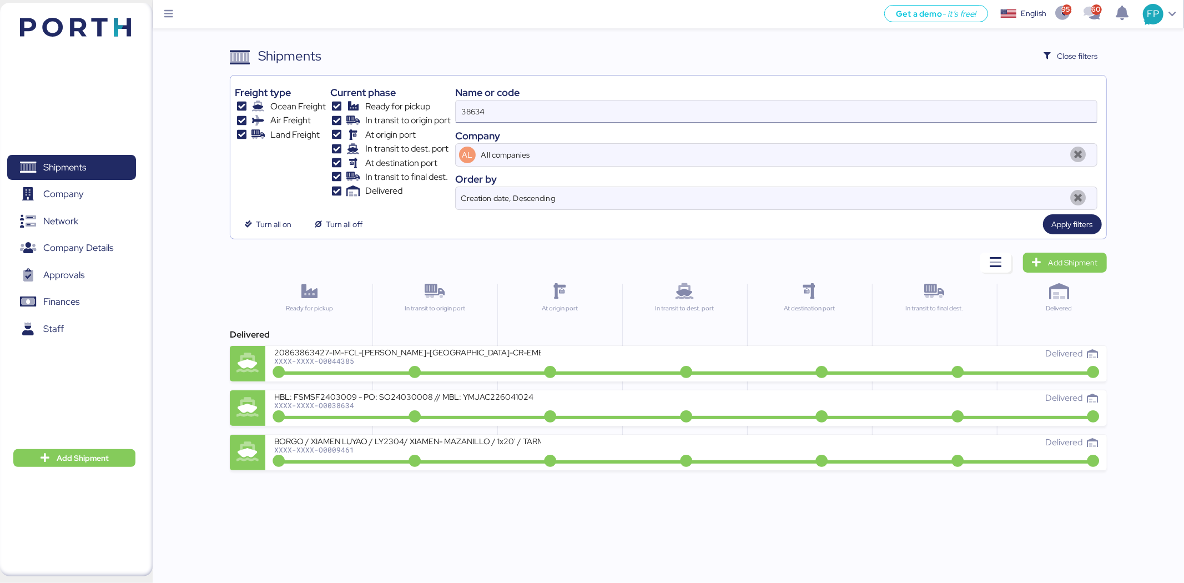
click at [476, 104] on input "38634" at bounding box center [776, 111] width 641 height 22
click at [480, 104] on input "38634" at bounding box center [776, 111] width 641 height 22
paste input "O0052061"
type input "O0052061"
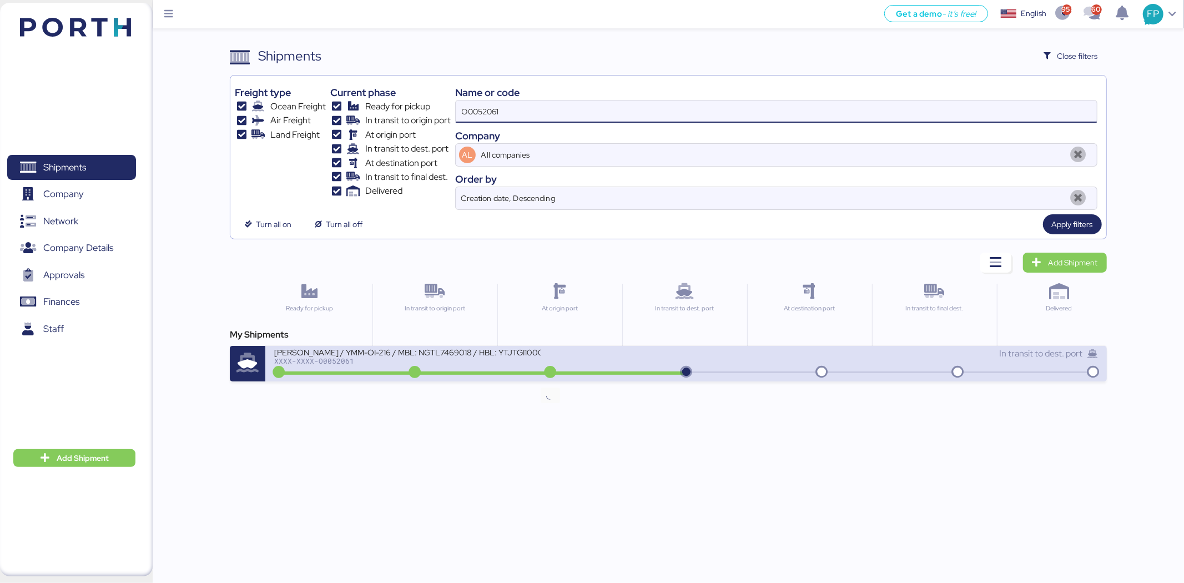
click at [528, 376] on icon at bounding box center [549, 372] width 53 height 12
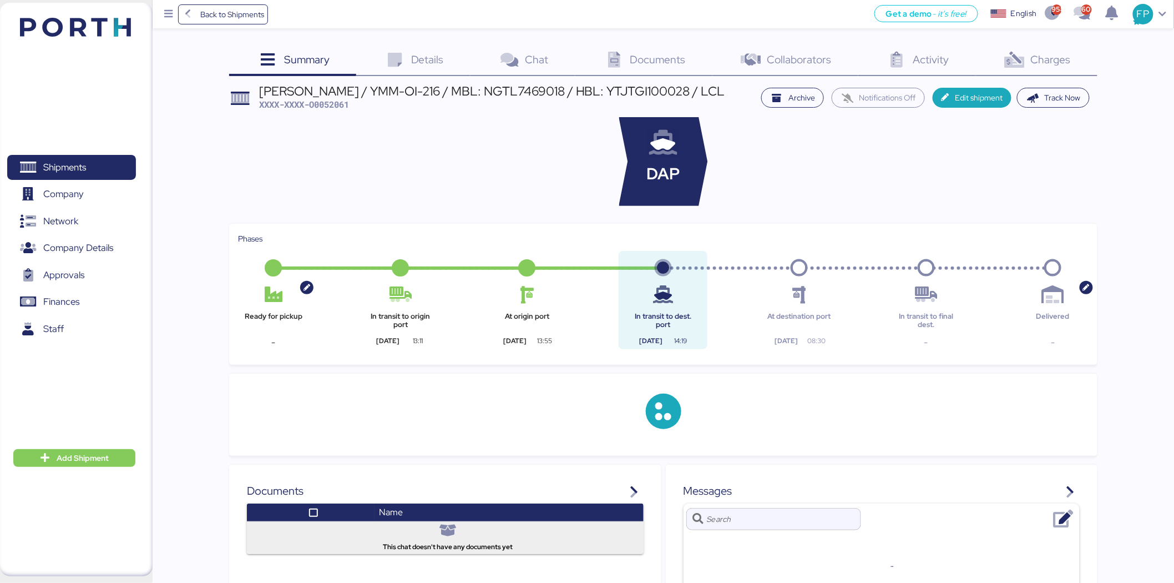
click at [1069, 68] on div "Charges 0" at bounding box center [1037, 61] width 122 height 30
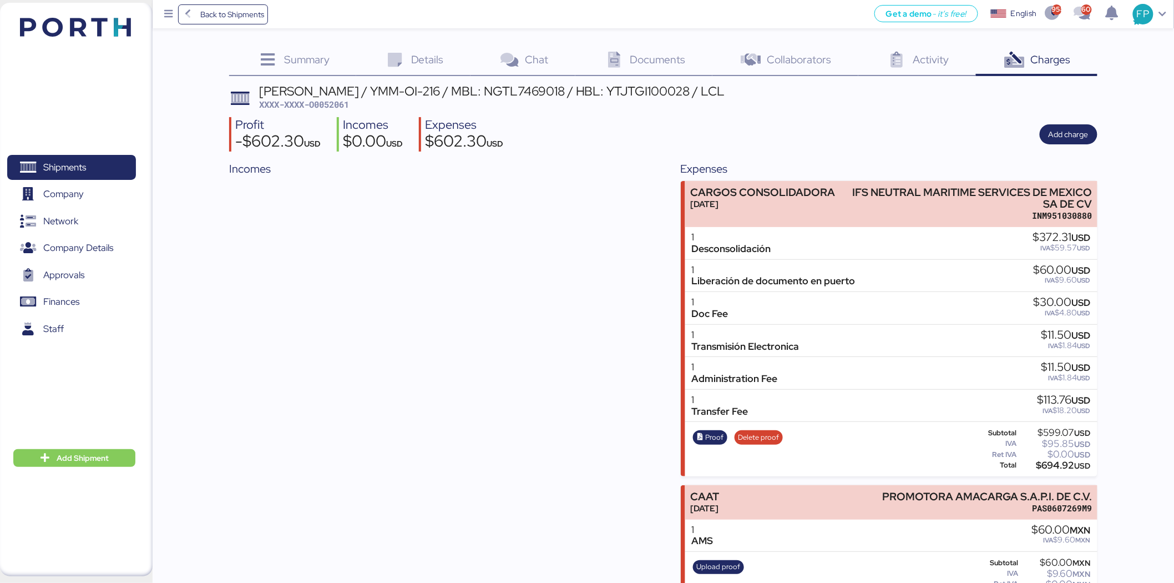
click at [310, 106] on span "XXXX-XXXX-O0052061" at bounding box center [304, 104] width 90 height 11
click at [311, 106] on span "XXXX-XXXX-O0052061" at bounding box center [304, 104] width 90 height 11
copy span "O0052061"
drag, startPoint x: 856, startPoint y: 188, endPoint x: 1122, endPoint y: 186, distance: 265.8
click at [1118, 190] on div "Summary 0 Details 0 Chat 0 Documents 0 Collaborators 0 Activity 0 Charges 0 YAM…" at bounding box center [587, 303] width 1174 height 606
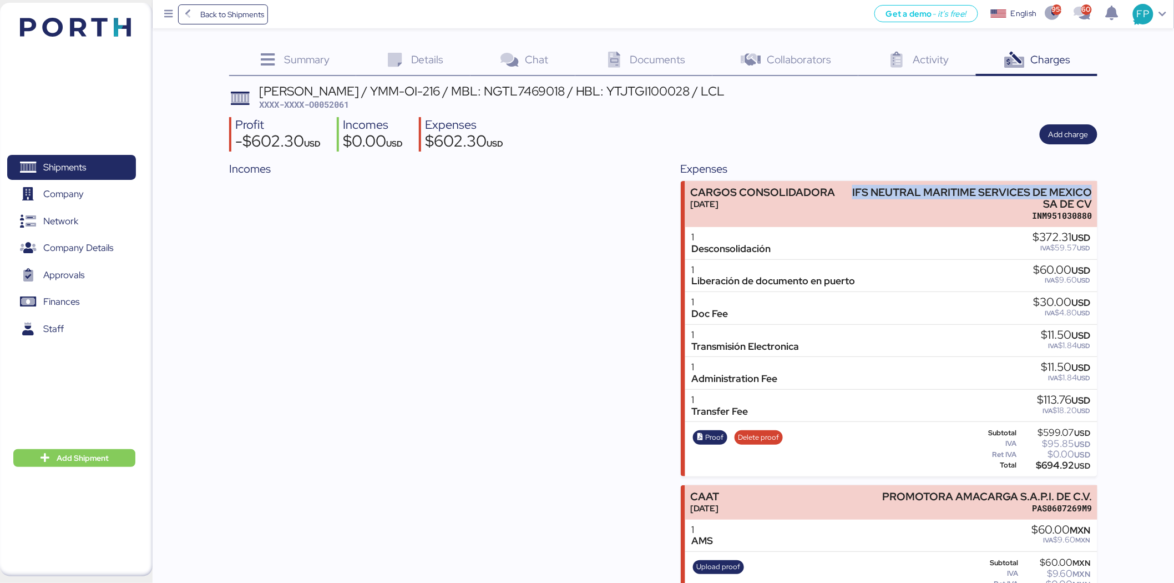
copy div "IFS NEUTRAL MARITIME SERVICES DE [GEOGRAPHIC_DATA]"
click at [1044, 468] on div "$694.92 USD" at bounding box center [1055, 465] width 72 height 8
copy div "694.92"
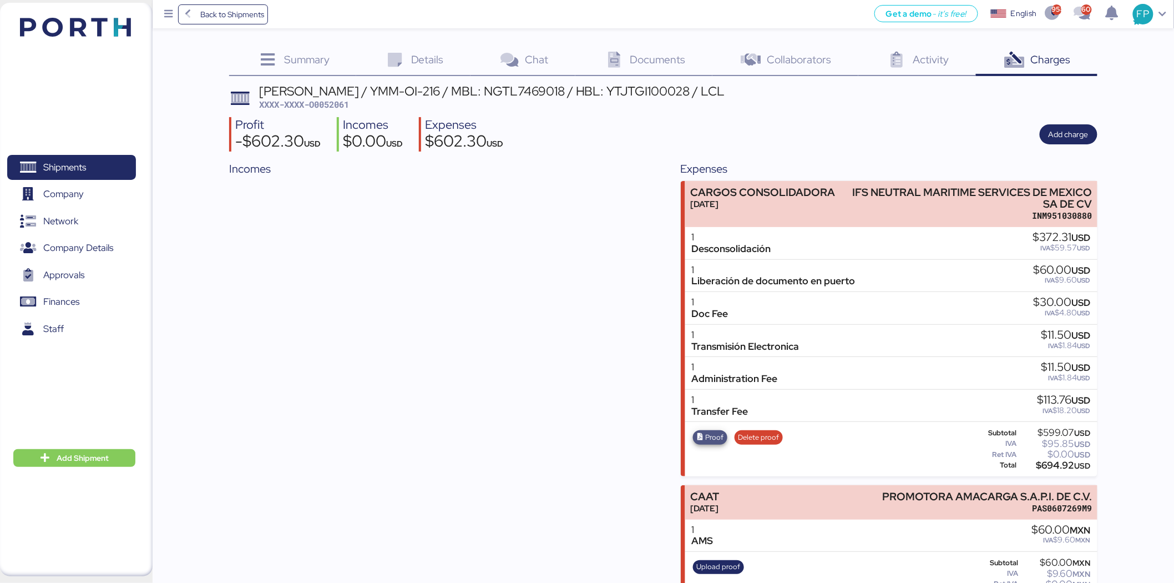
click at [719, 438] on span "Proof" at bounding box center [715, 437] width 18 height 12
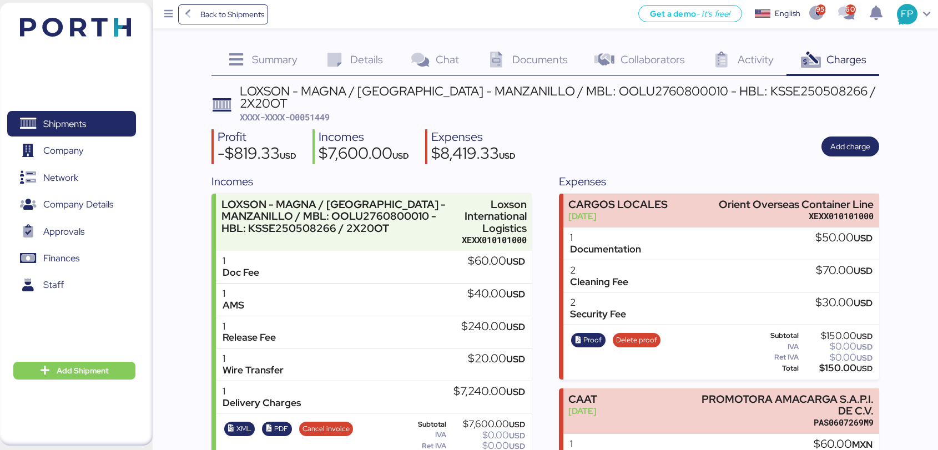
scroll to position [333, 0]
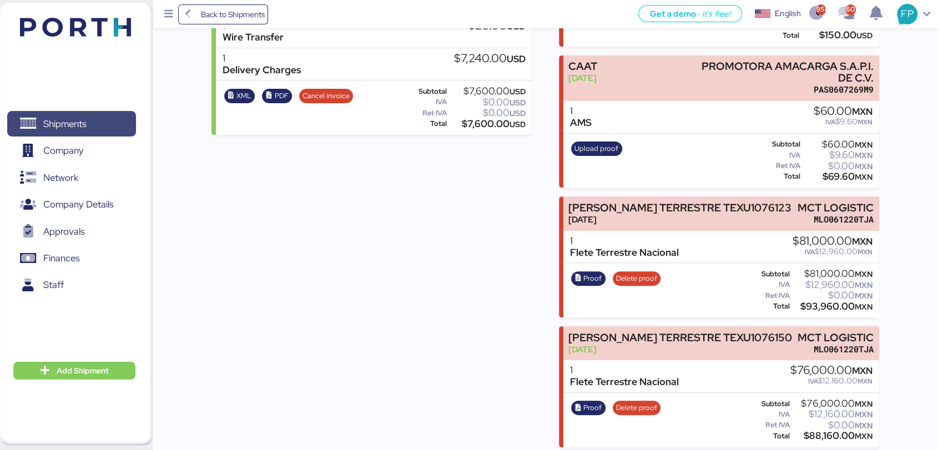
click at [92, 127] on span "Shipments" at bounding box center [71, 124] width 119 height 16
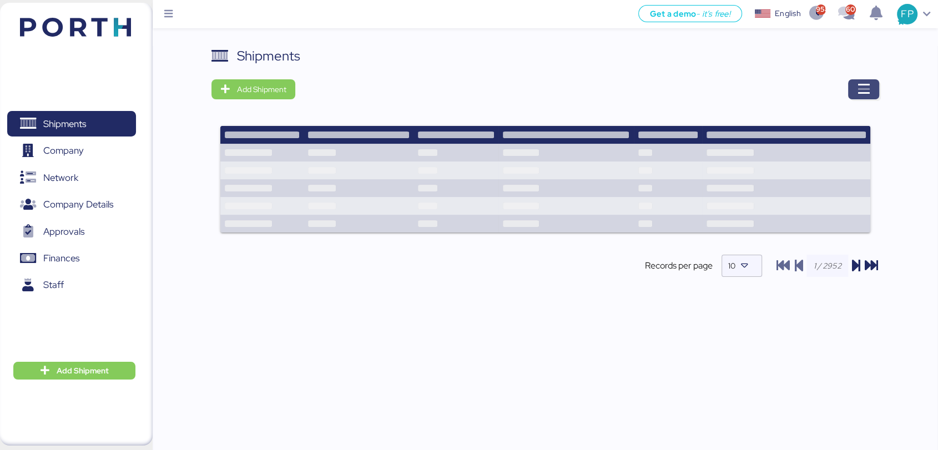
click at [850, 89] on span "button" at bounding box center [863, 89] width 31 height 20
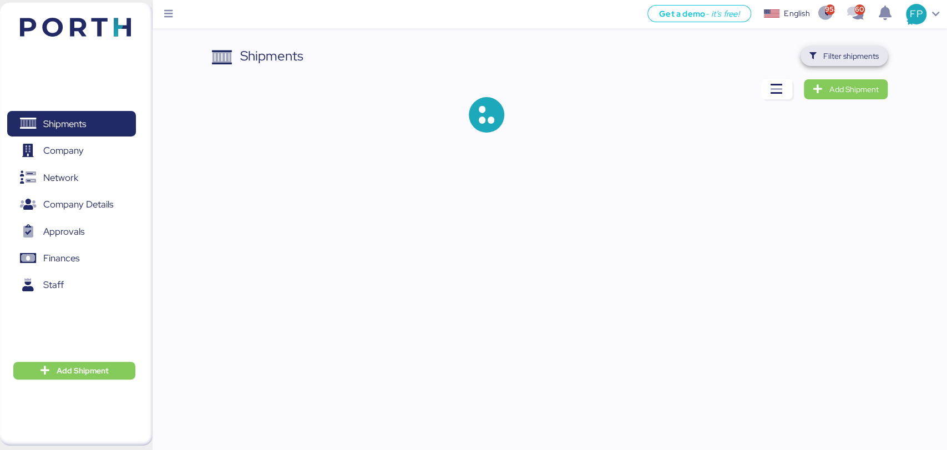
click at [841, 61] on span "Filter shipments" at bounding box center [850, 55] width 55 height 13
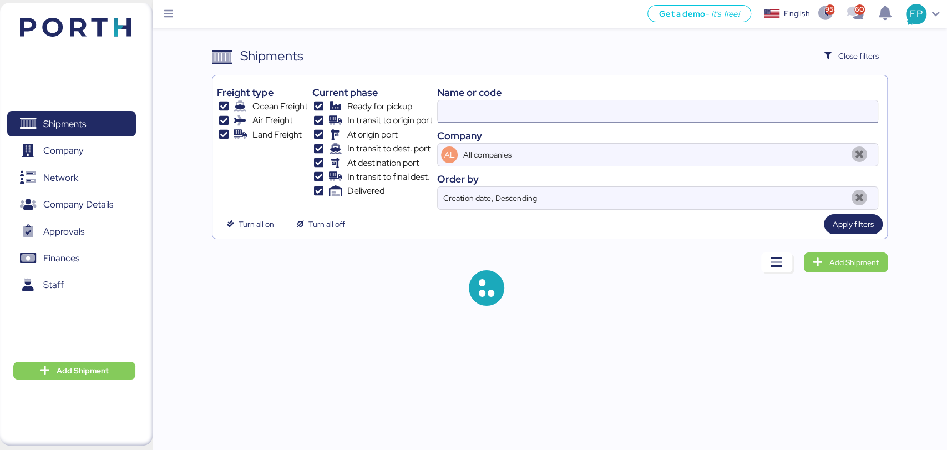
click at [469, 122] on div at bounding box center [657, 111] width 439 height 22
click at [469, 122] on input at bounding box center [657, 111] width 439 height 22
click at [466, 115] on input at bounding box center [657, 111] width 439 height 22
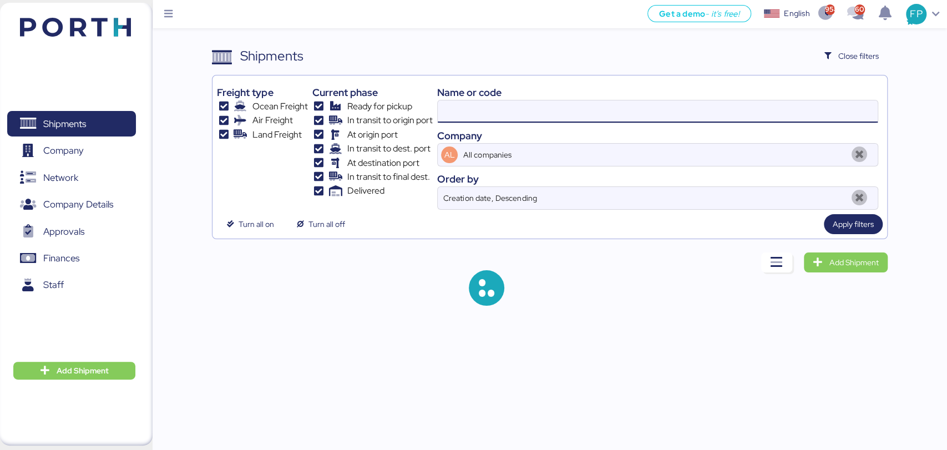
click at [466, 115] on input at bounding box center [657, 111] width 439 height 22
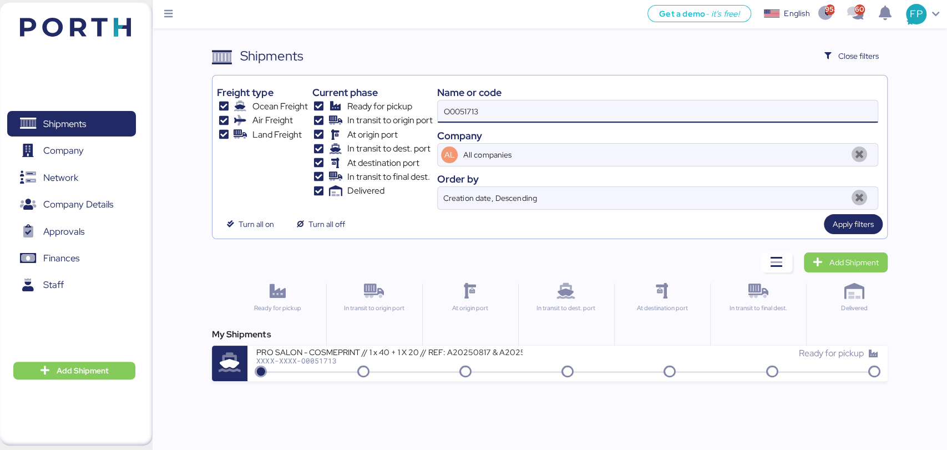
click at [466, 115] on input "O0051713" at bounding box center [657, 111] width 439 height 22
paste input "969"
type input "O0051969"
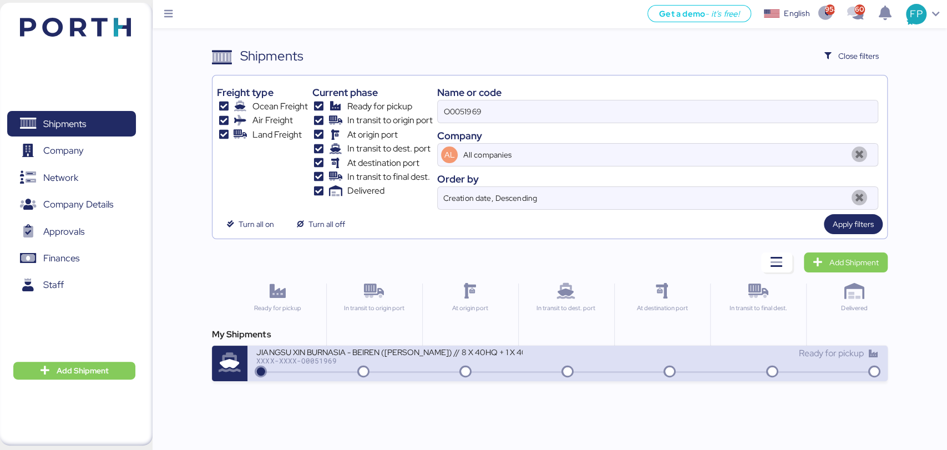
click at [432, 364] on div "JIANGSU XIN BURNASIA - BEIREN (KIRCHHOFF) // 8 X 40HQ + 1 X 40FR // SHANGHAI - …" at bounding box center [411, 359] width 311 height 24
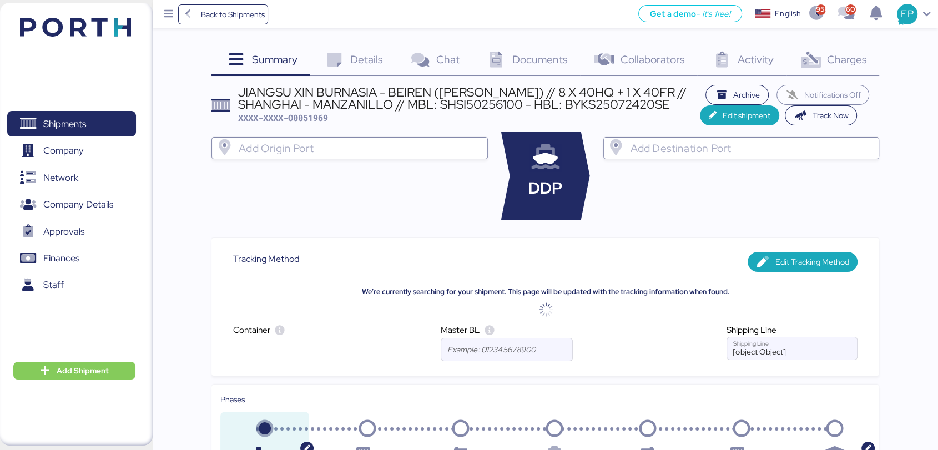
click at [863, 68] on div "Charges 0" at bounding box center [832, 61] width 93 height 30
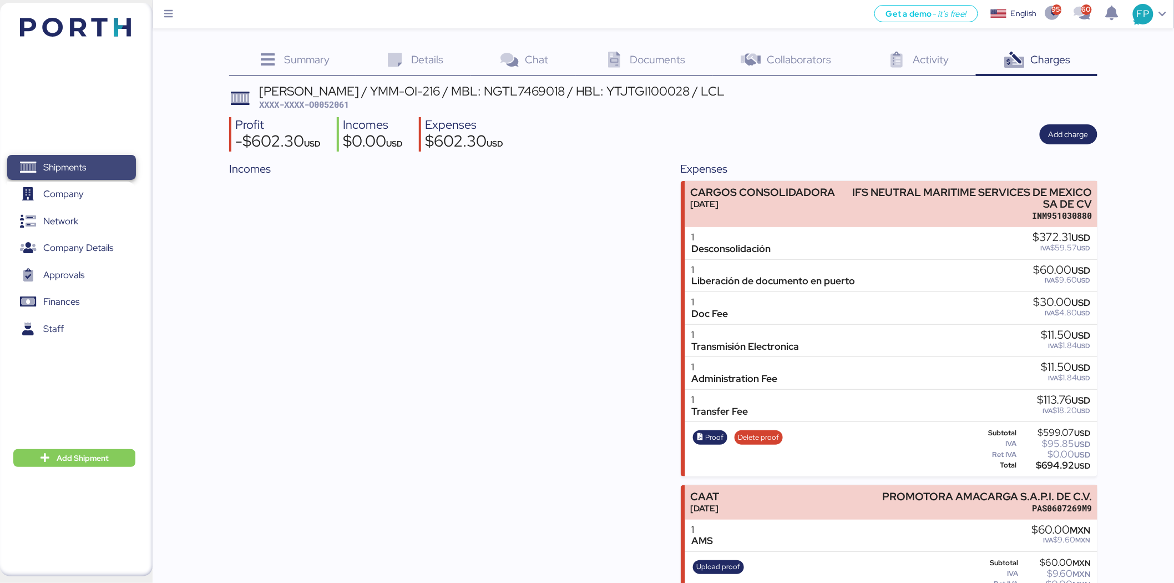
click at [113, 159] on span "Shipments" at bounding box center [71, 167] width 119 height 16
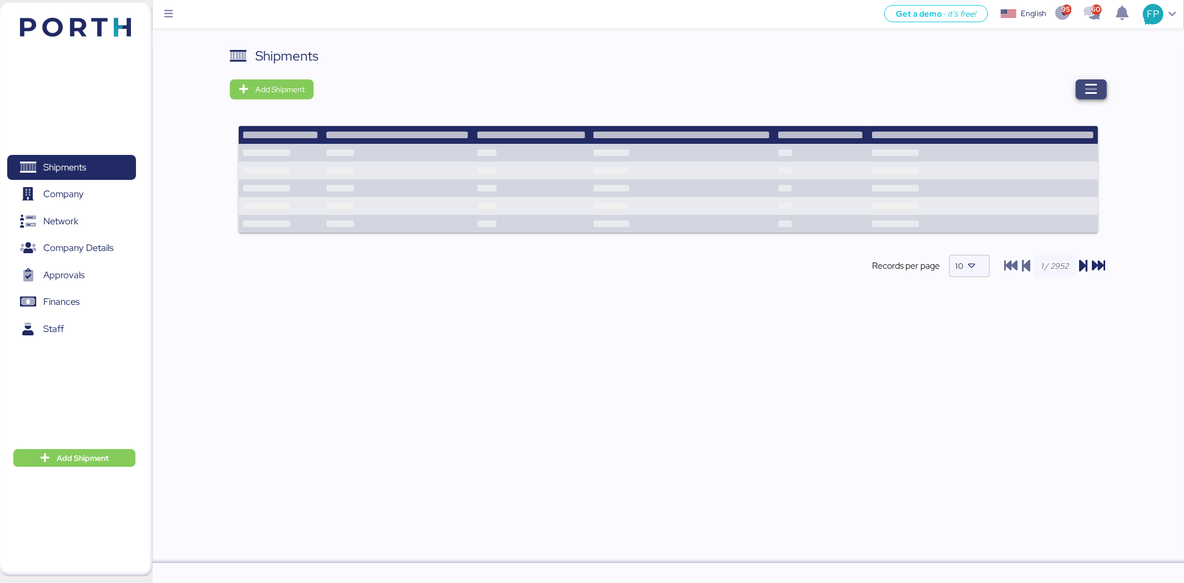
click at [1096, 88] on icon "button" at bounding box center [1090, 89] width 13 height 13
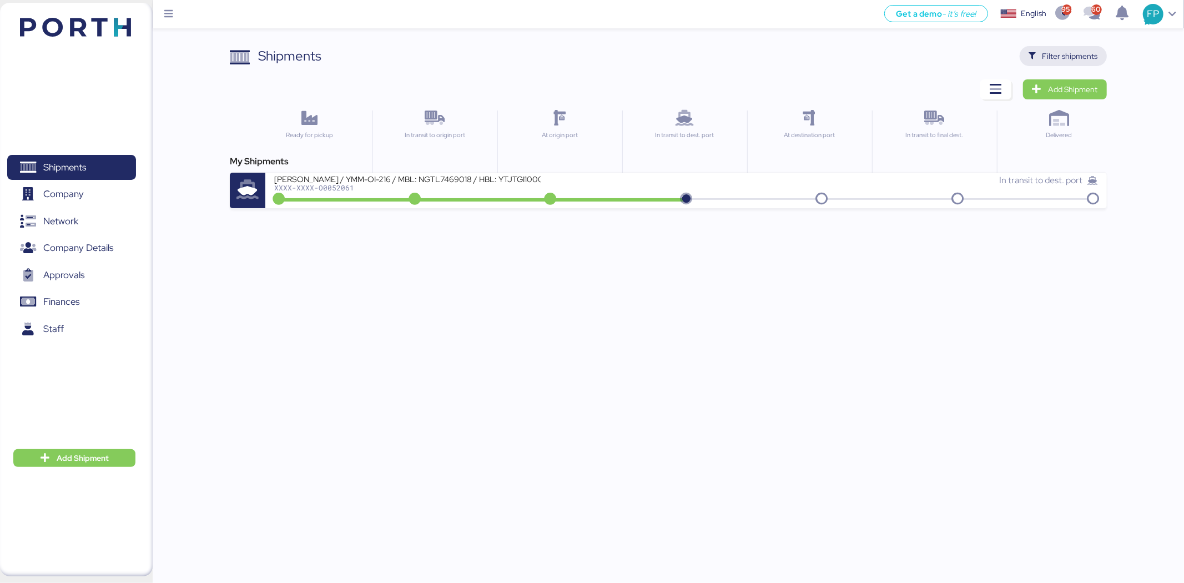
click at [1071, 59] on span "Filter shipments" at bounding box center [1069, 55] width 55 height 13
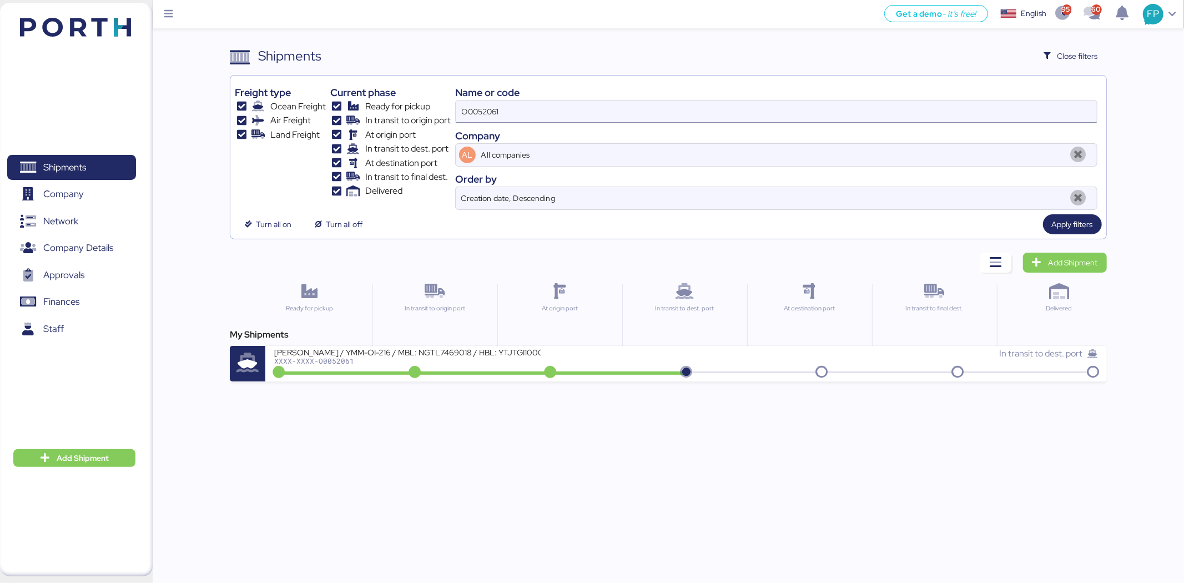
click at [476, 112] on input "O0052061" at bounding box center [776, 111] width 641 height 22
paste input "1713"
type input "O0051713"
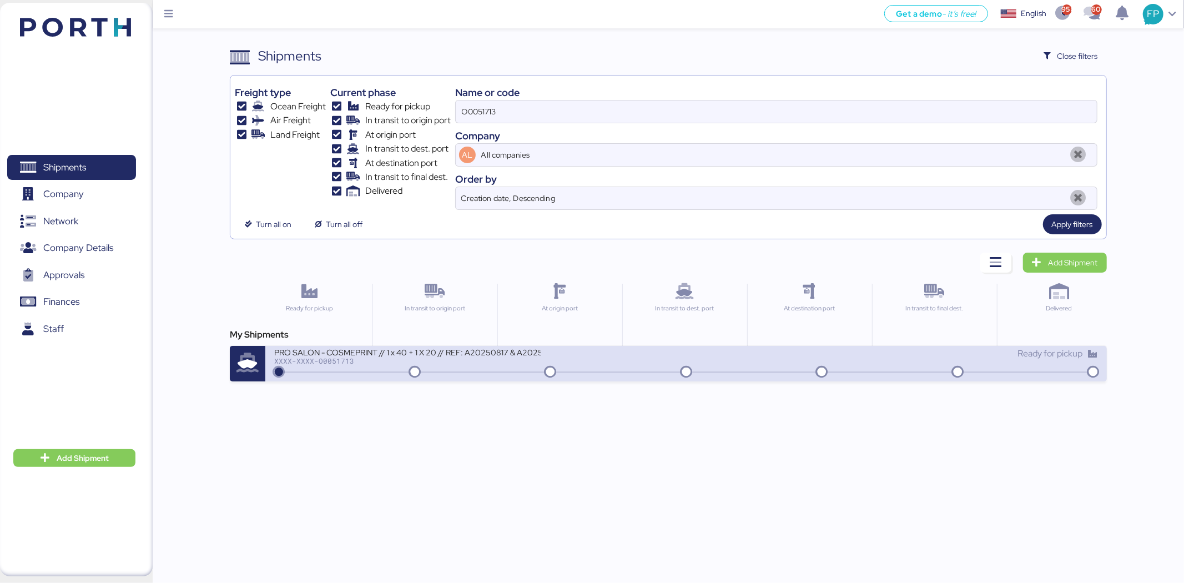
click at [549, 358] on div "PRO SALON - COSMEPRINT // 1 x 40 + 1 X 20 // REF: A20250817 & A20250812// BKG: …" at bounding box center [480, 359] width 412 height 24
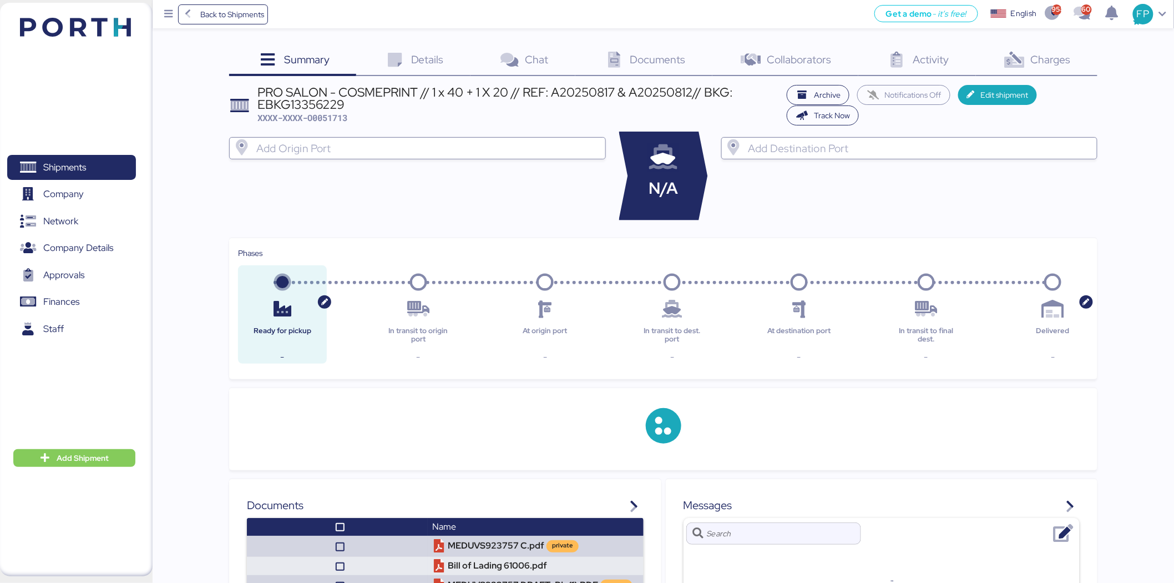
click at [1048, 65] on span "Charges" at bounding box center [1051, 59] width 40 height 14
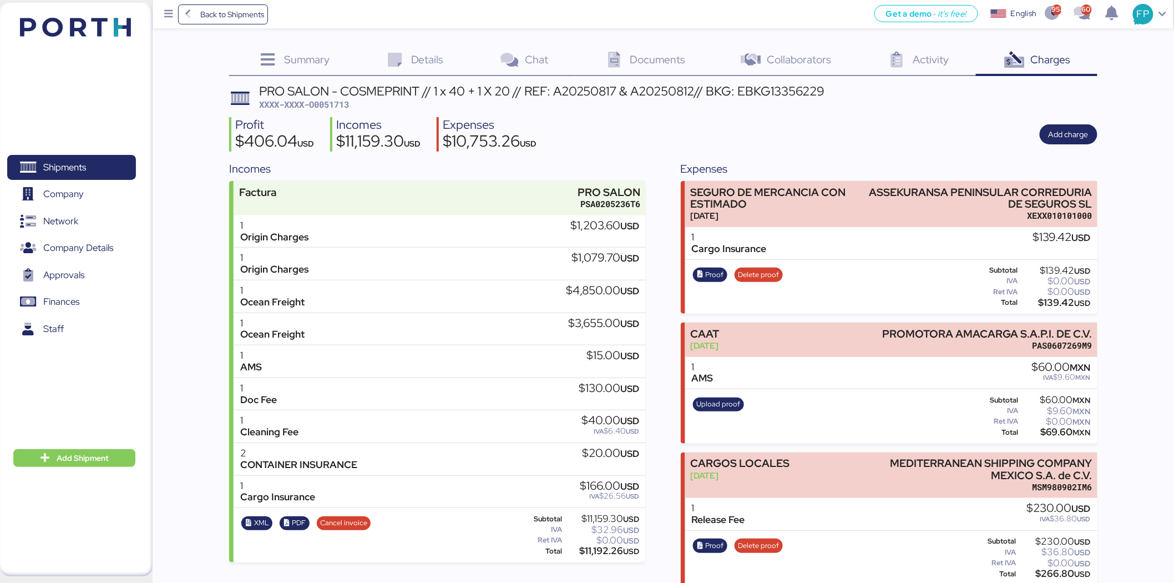
click at [311, 106] on span "XXXX-XXXX-O0051713" at bounding box center [304, 104] width 90 height 11
copy span "O0051713"
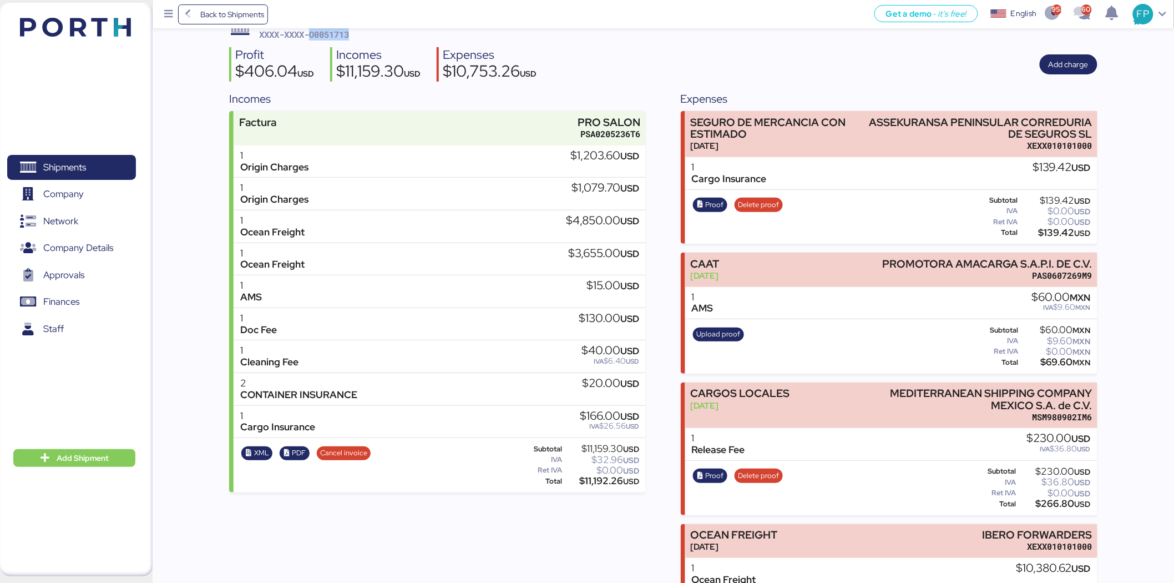
scroll to position [140, 0]
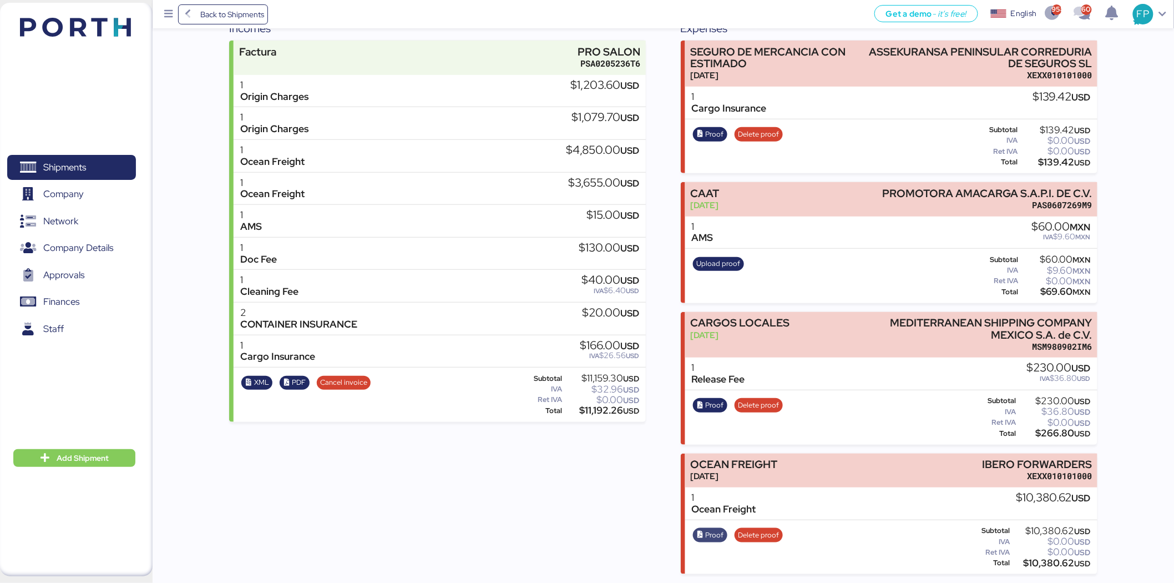
click at [721, 529] on span "Proof" at bounding box center [715, 535] width 18 height 12
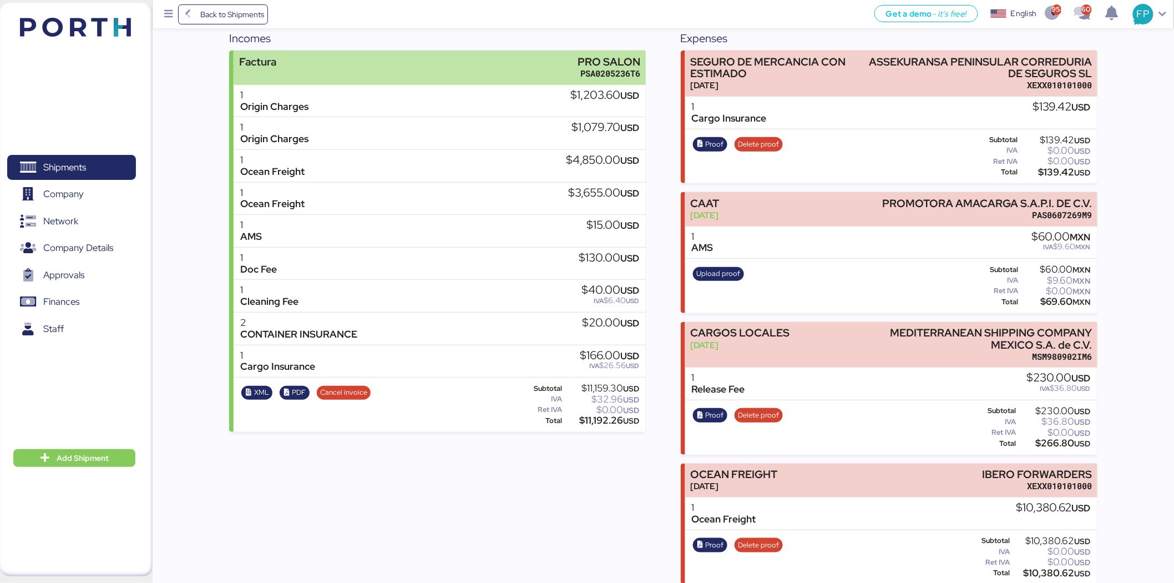
scroll to position [0, 0]
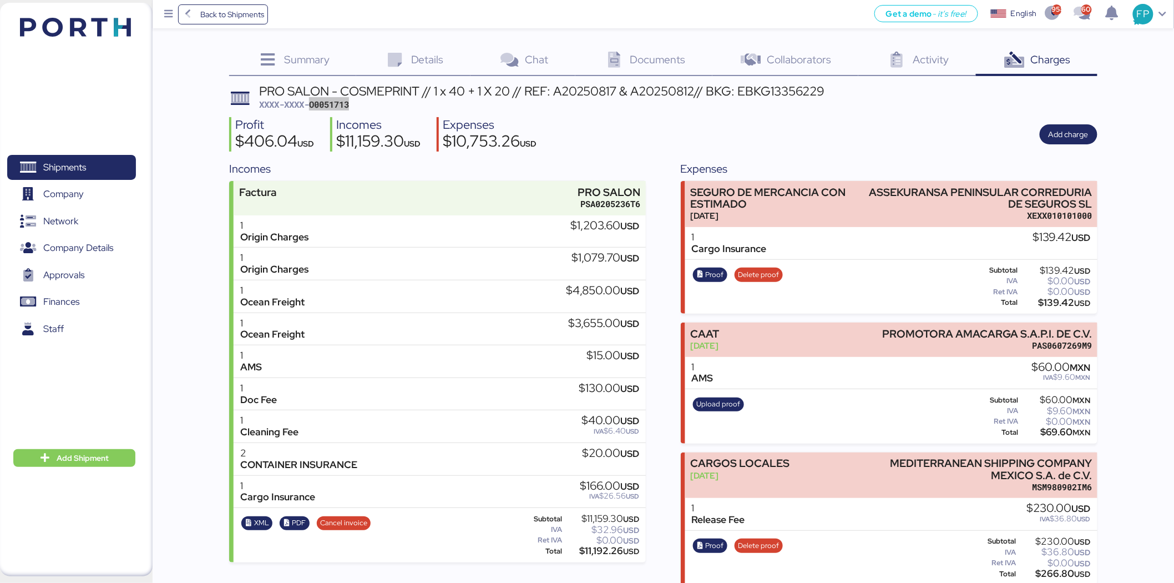
click at [340, 107] on span "XXXX-XXXX-O0051713" at bounding box center [304, 104] width 90 height 11
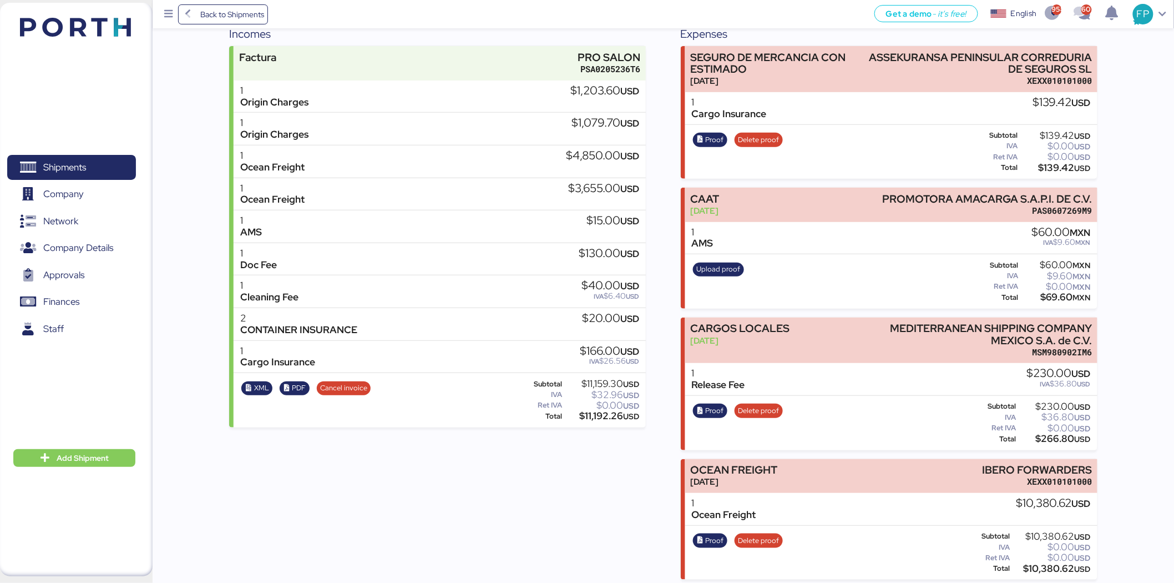
scroll to position [140, 0]
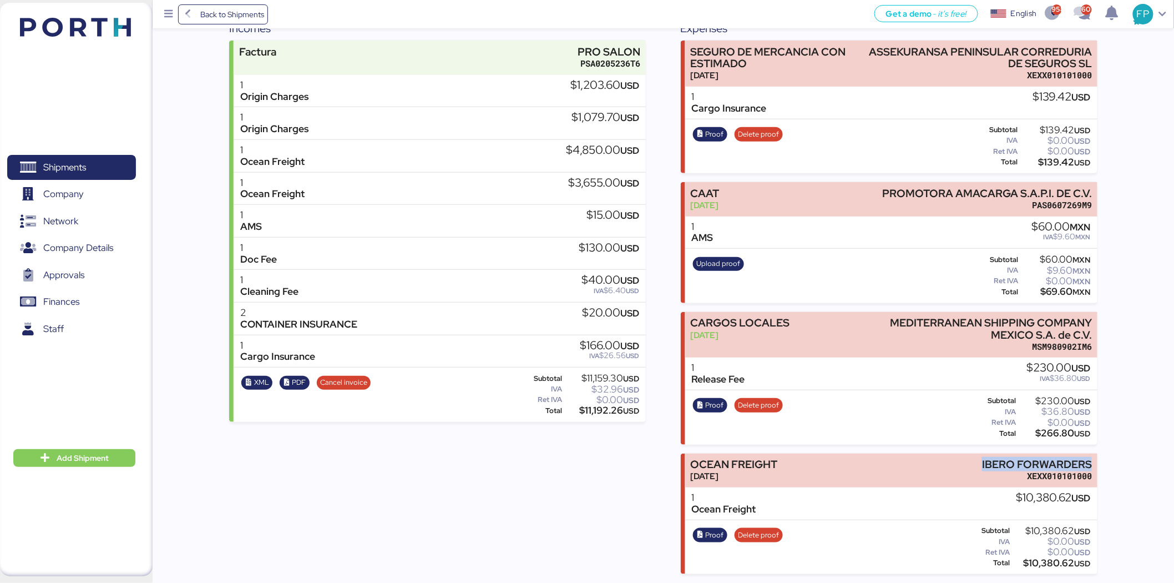
drag, startPoint x: 986, startPoint y: 462, endPoint x: 1123, endPoint y: 446, distance: 137.4
click at [1106, 455] on div "Summary 0 Details 0 Chat 0 Documents 0 Collaborators 0 Activity 0 Charges 0 PRO…" at bounding box center [587, 217] width 1174 height 714
copy div "IBERO FORWARDERS"
click at [1038, 566] on div "$10,380.62 USD" at bounding box center [1052, 563] width 78 height 8
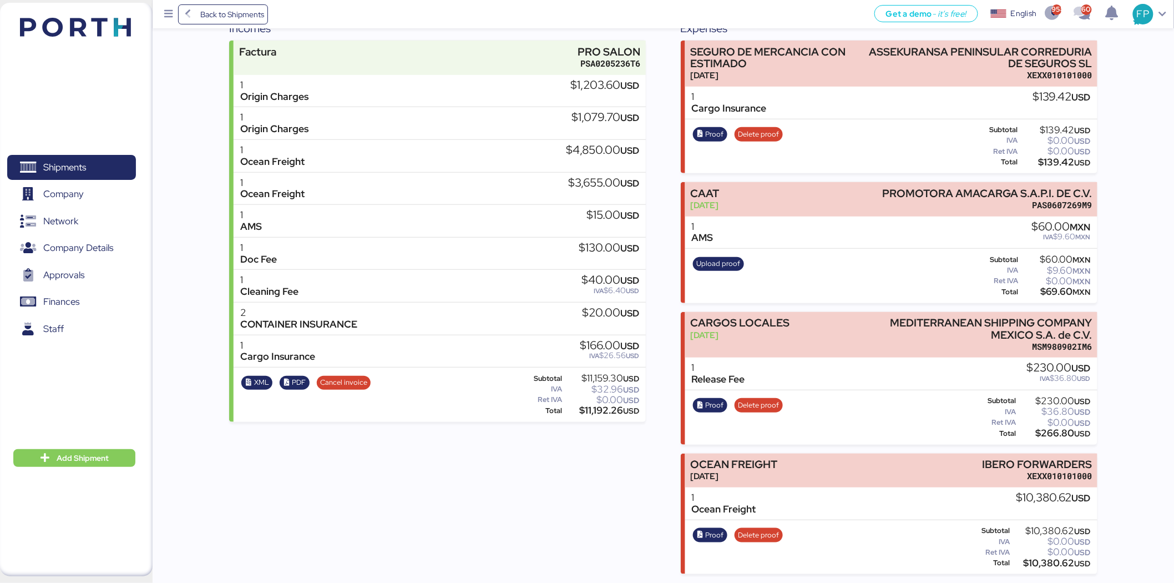
copy div "10,380.62"
click at [719, 533] on span "Proof" at bounding box center [715, 535] width 18 height 12
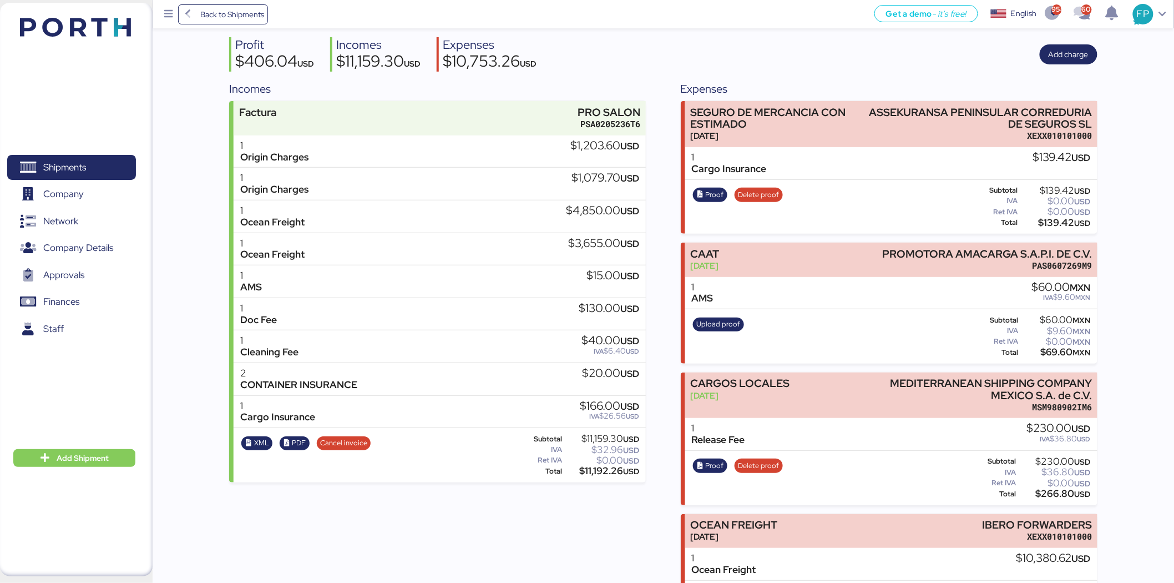
scroll to position [0, 0]
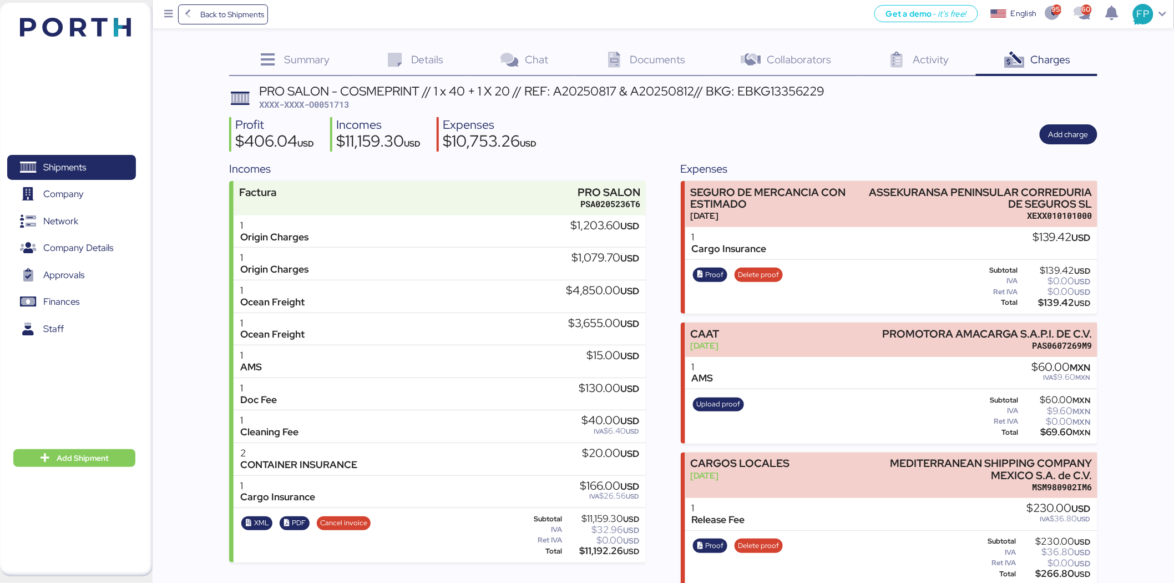
click at [341, 90] on div "PRO SALON - COSMEPRINT // 1 x 40 + 1 X 20 // REF: A20250817 & A20250812// BKG: …" at bounding box center [542, 91] width 566 height 12
click at [342, 102] on span "XXXX-XXXX-O0051713" at bounding box center [304, 104] width 90 height 11
copy span "O0051713"
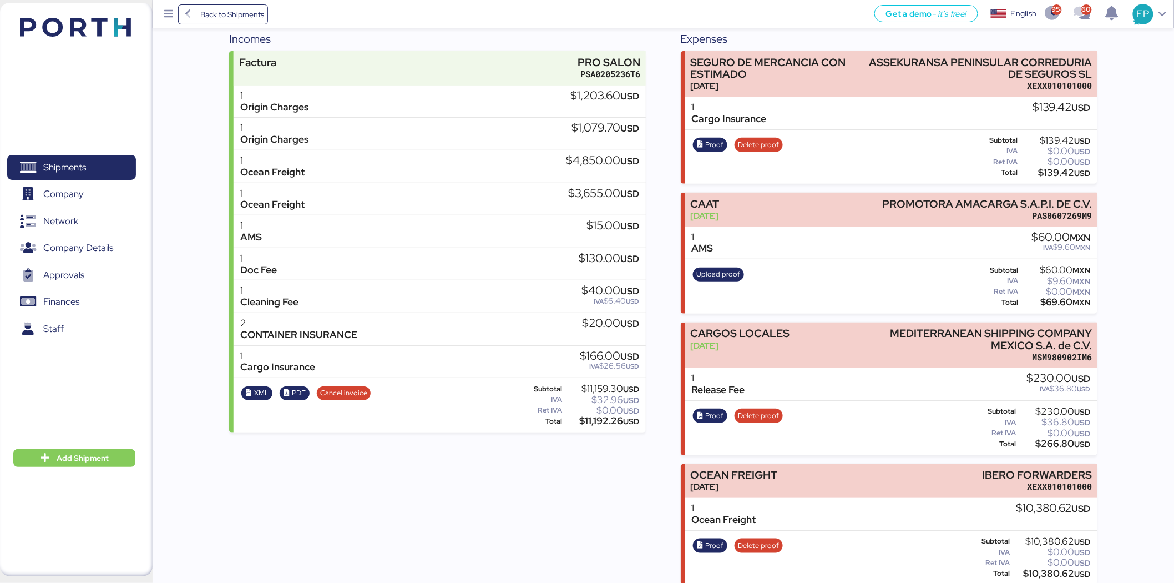
scroll to position [140, 0]
